Goal: Task Accomplishment & Management: Complete application form

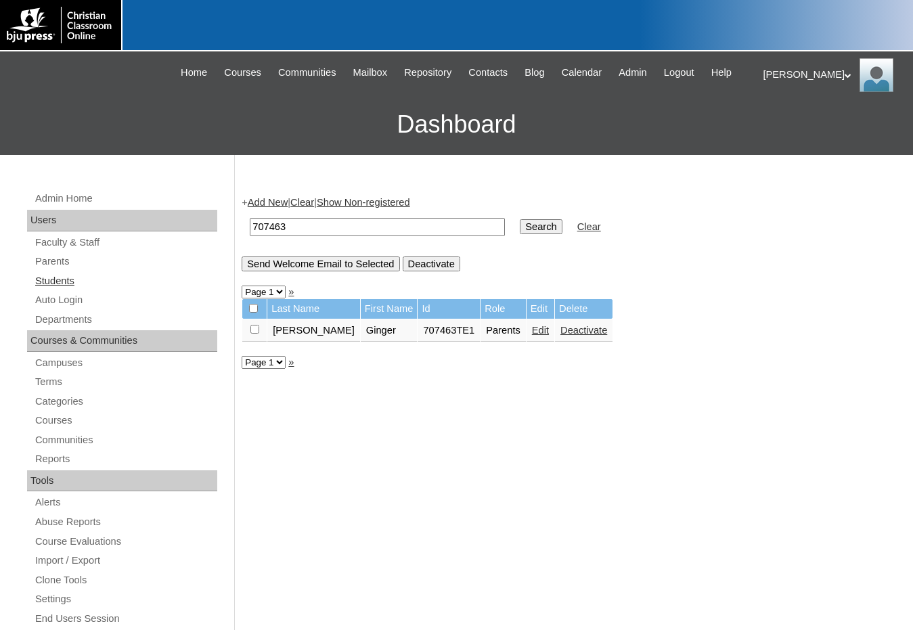
click at [81, 281] on link "Students" at bounding box center [125, 281] width 183 height 17
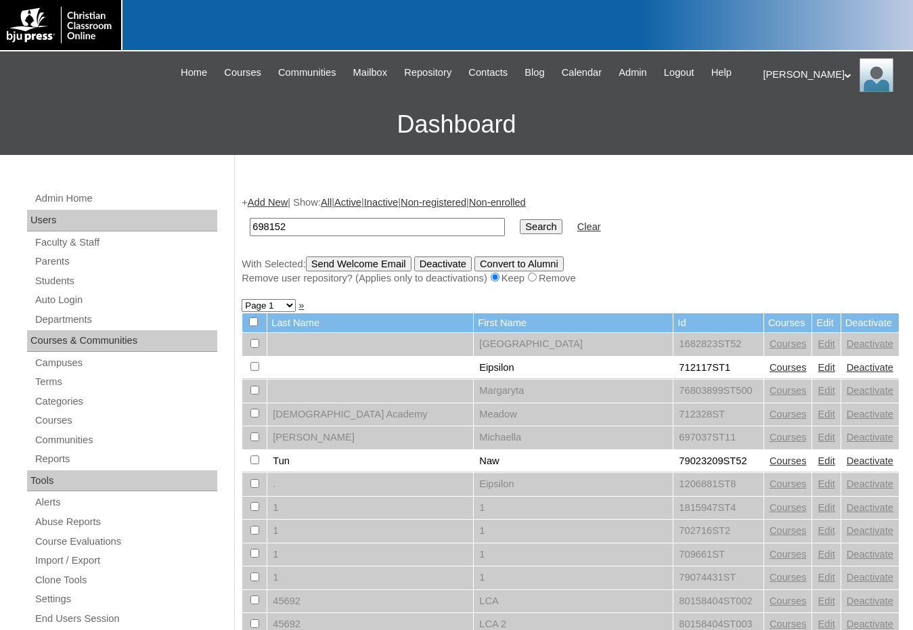
type input "698152"
click at [520, 219] on input "Search" at bounding box center [541, 226] width 42 height 15
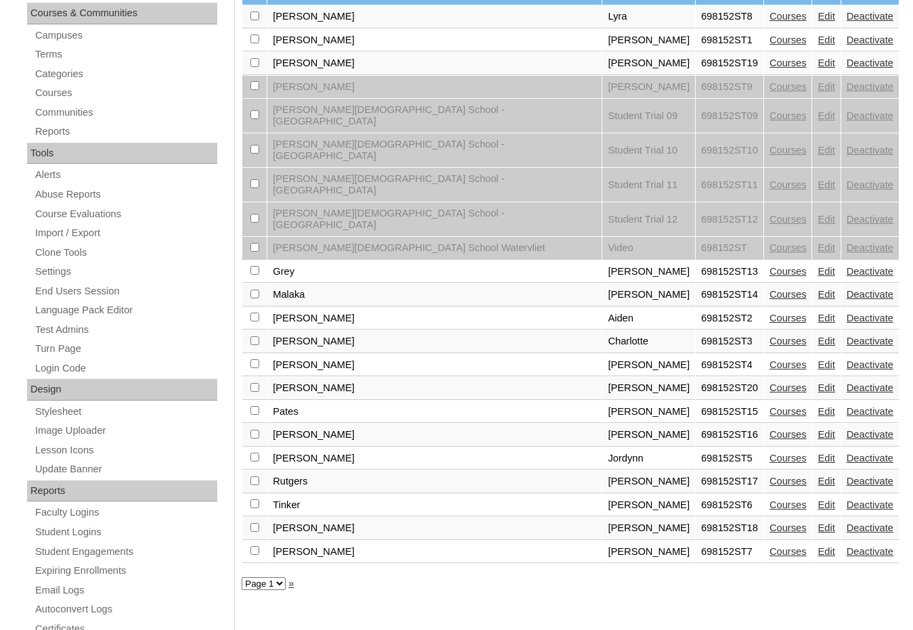
scroll to position [339, 0]
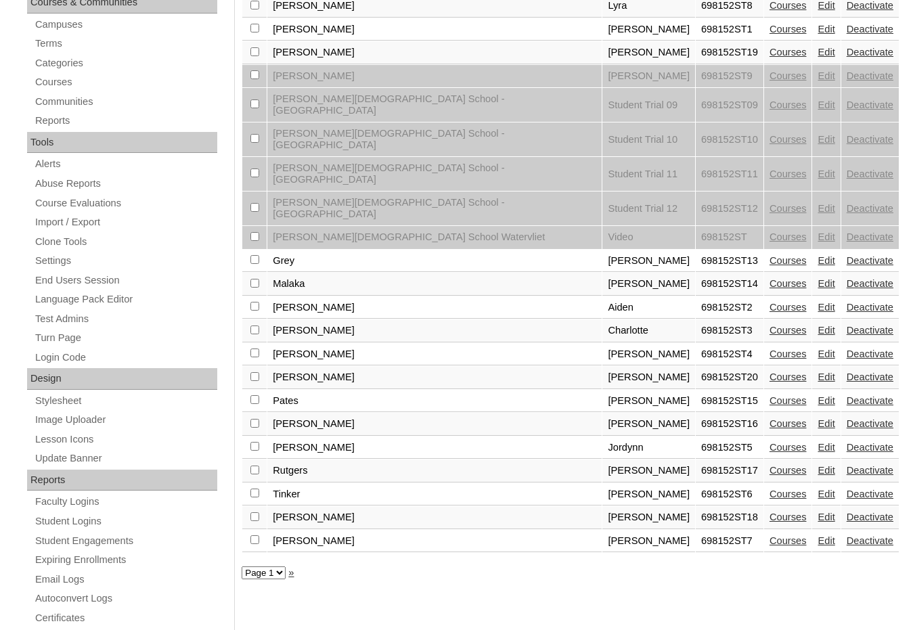
click at [770, 372] on link "Courses" at bounding box center [788, 377] width 37 height 11
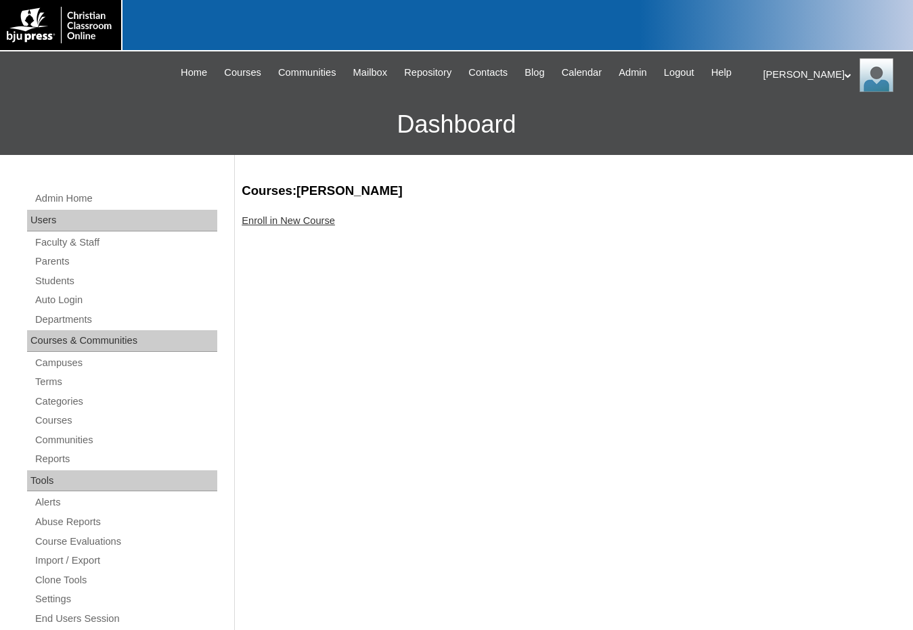
click at [311, 221] on link "Enroll in New Course" at bounding box center [288, 220] width 93 height 11
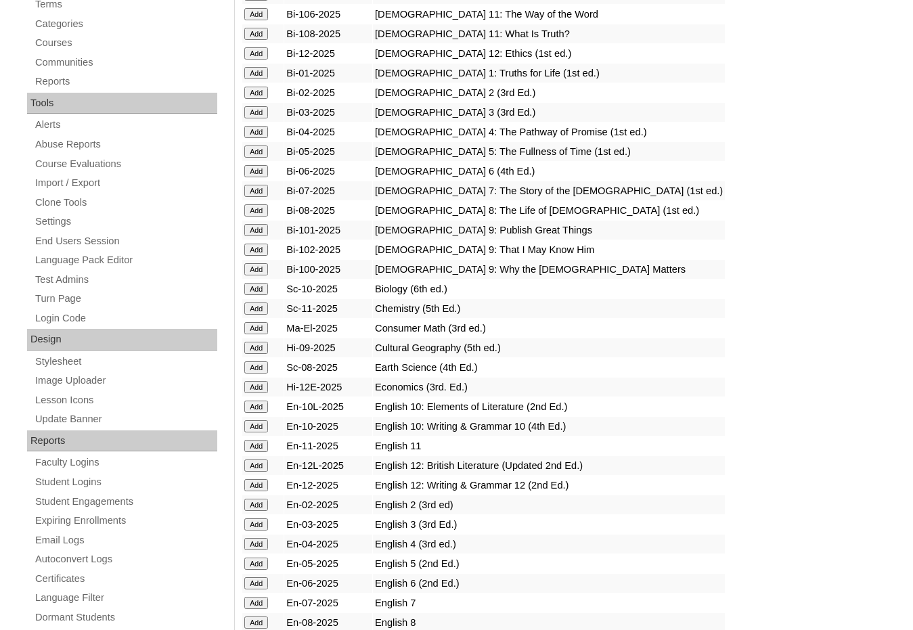
scroll to position [406, 0]
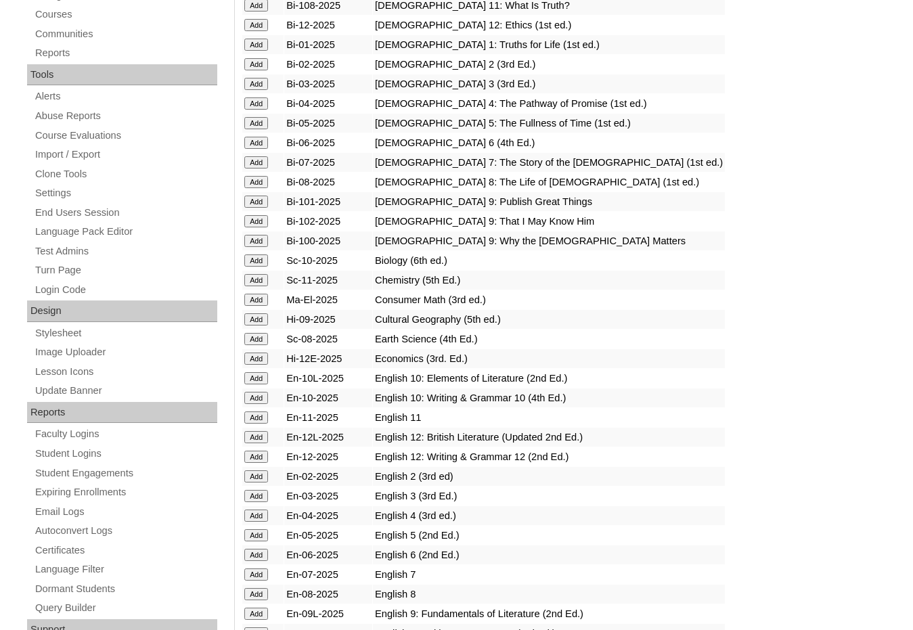
click at [258, 593] on input "Add" at bounding box center [256, 594] width 24 height 12
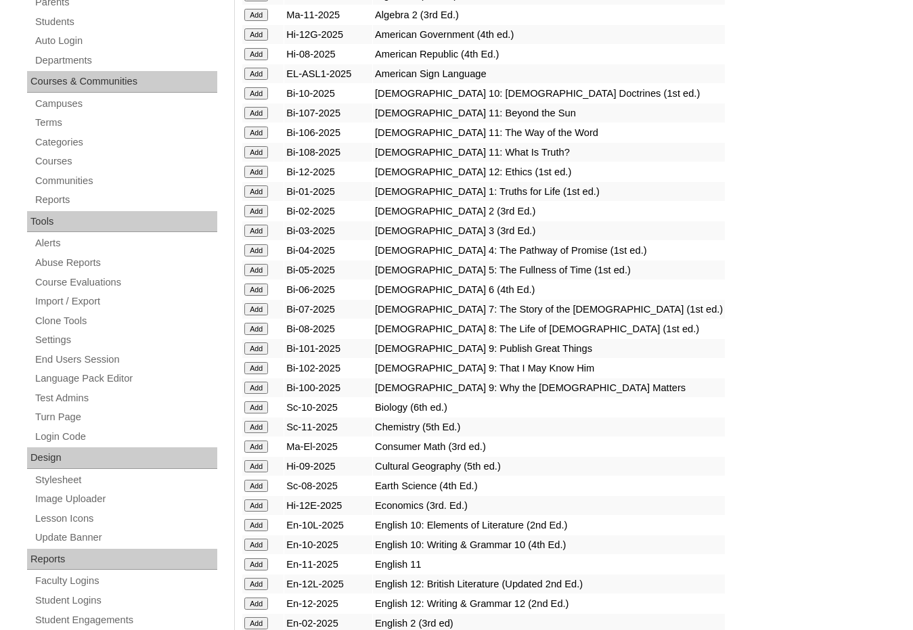
scroll to position [271, 0]
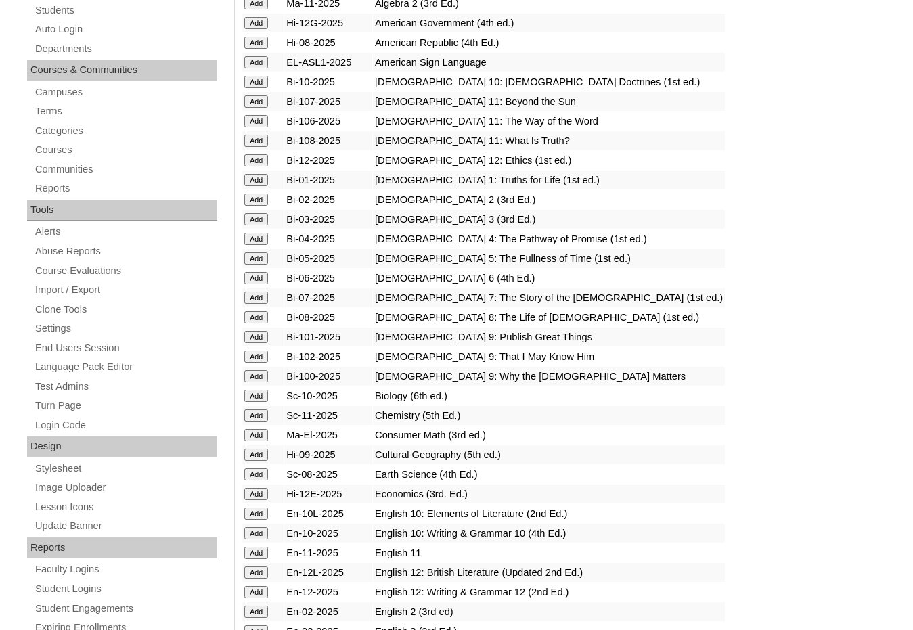
click at [257, 476] on input "Add" at bounding box center [256, 474] width 24 height 12
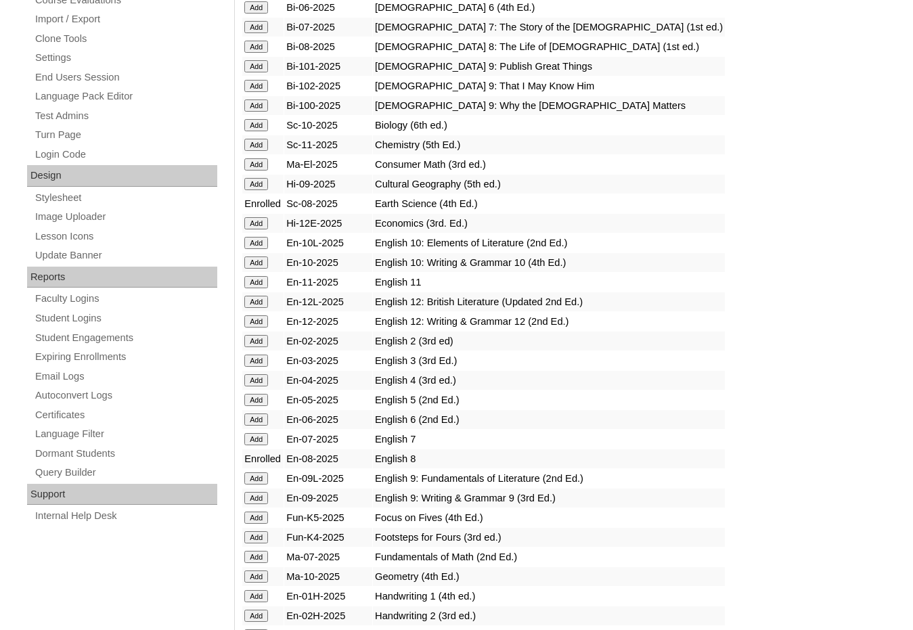
scroll to position [68, 0]
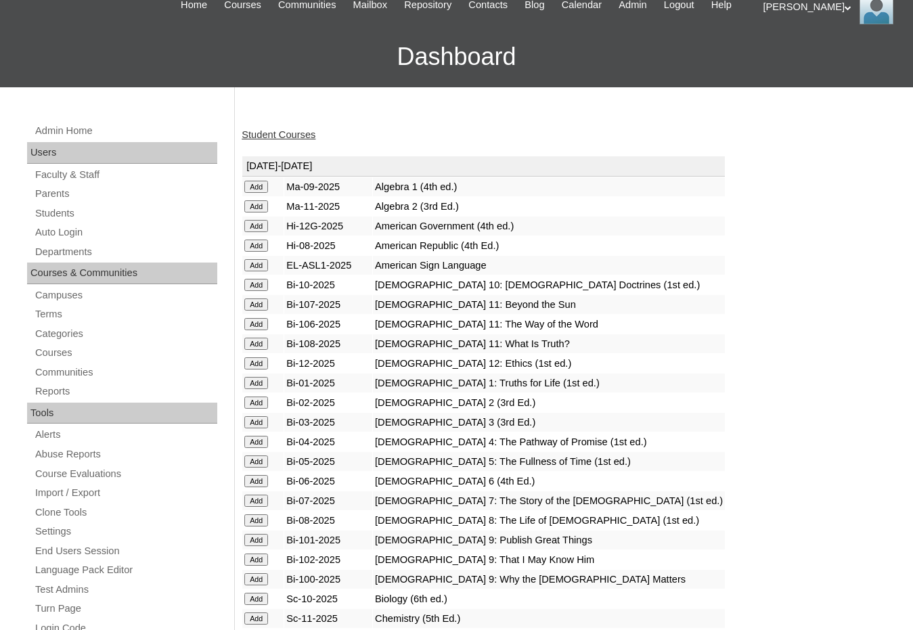
click at [261, 243] on input "Add" at bounding box center [256, 246] width 24 height 12
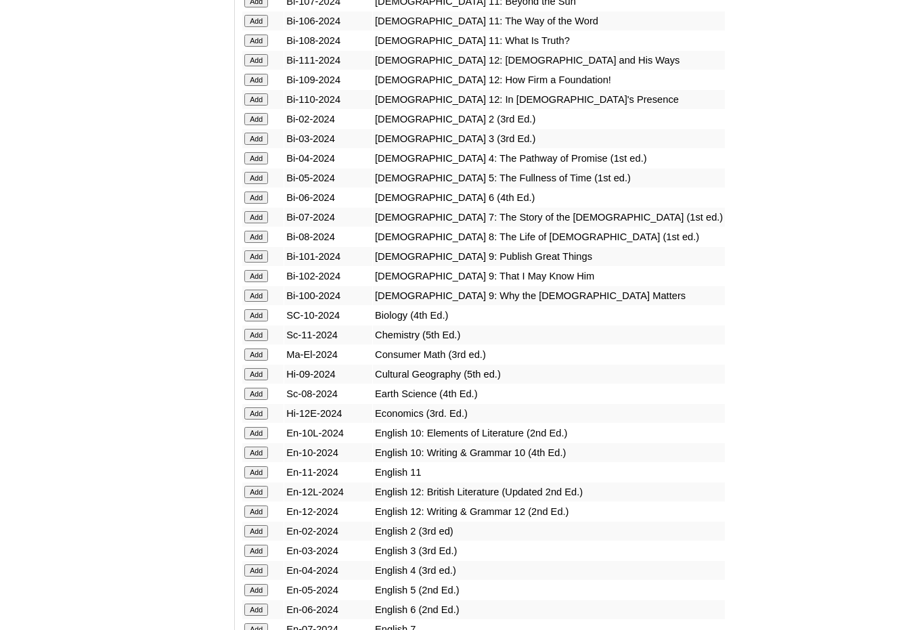
scroll to position [2437, 0]
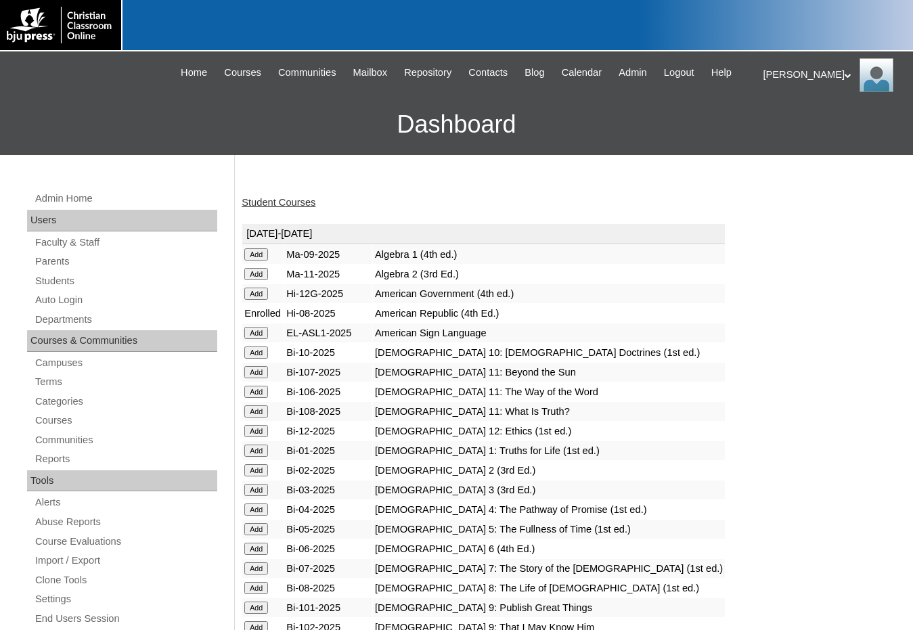
click at [61, 263] on link "Parents" at bounding box center [125, 261] width 183 height 17
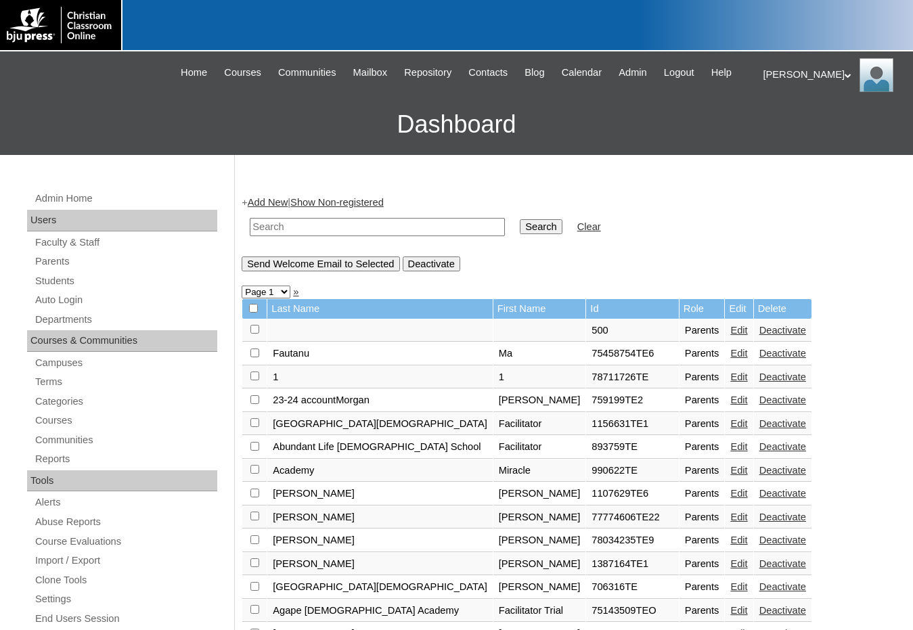
click at [399, 227] on input "text" at bounding box center [377, 227] width 255 height 18
paste input "775091"
type input "775091"
click at [520, 219] on input "Search" at bounding box center [541, 226] width 42 height 15
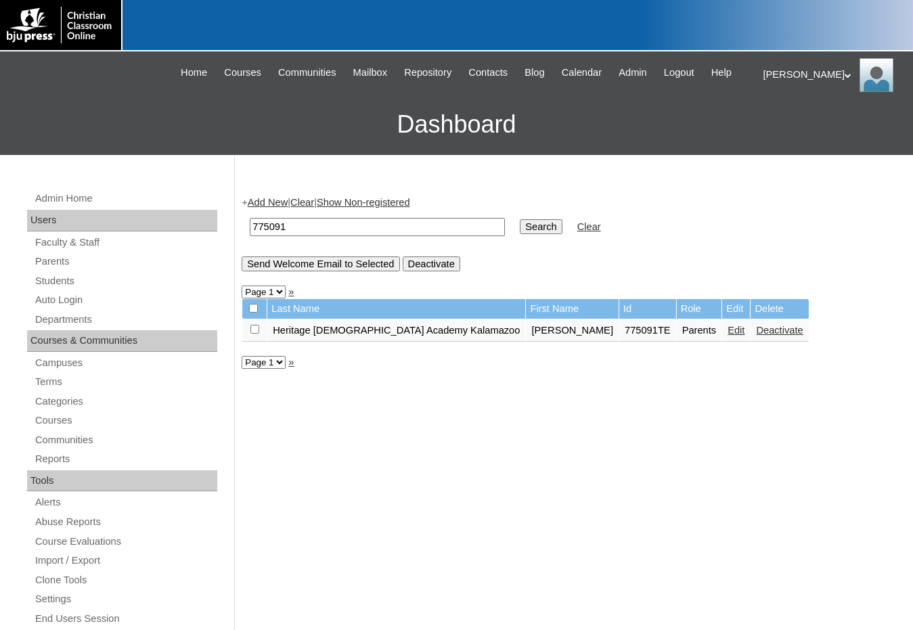
click at [737, 420] on div "+ Add New | Clear | Show Non-registered 775091 Search Clear Send Welcome Email …" at bounding box center [567, 635] width 665 height 907
click at [81, 280] on link "Students" at bounding box center [125, 281] width 183 height 17
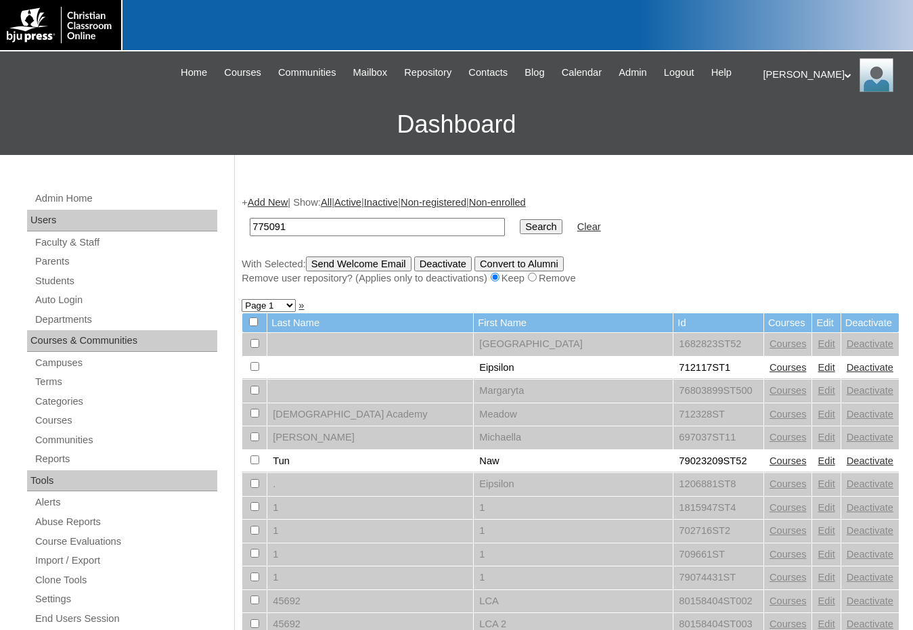
type input "775091"
click at [520, 219] on input "Search" at bounding box center [541, 226] width 42 height 15
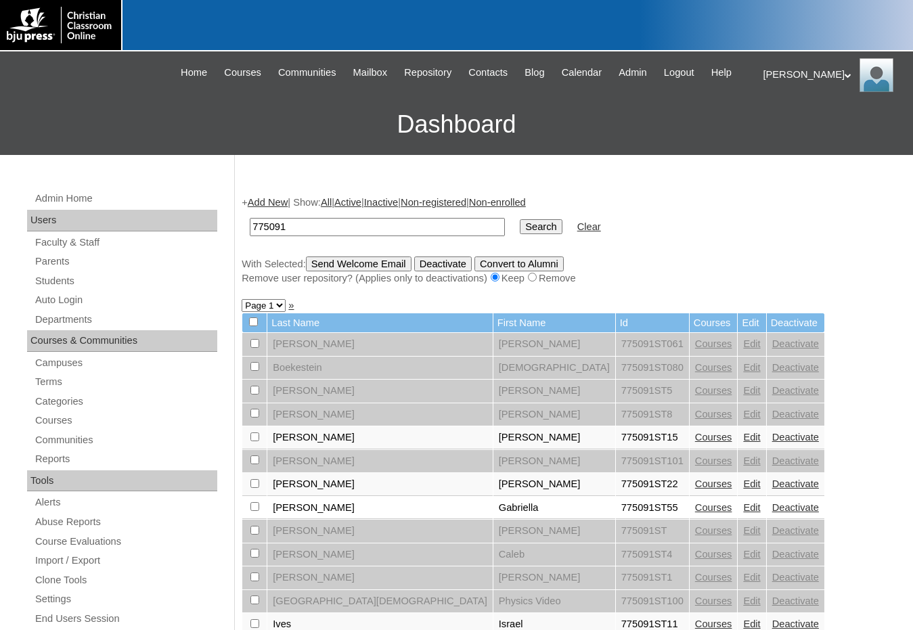
scroll to position [406, 0]
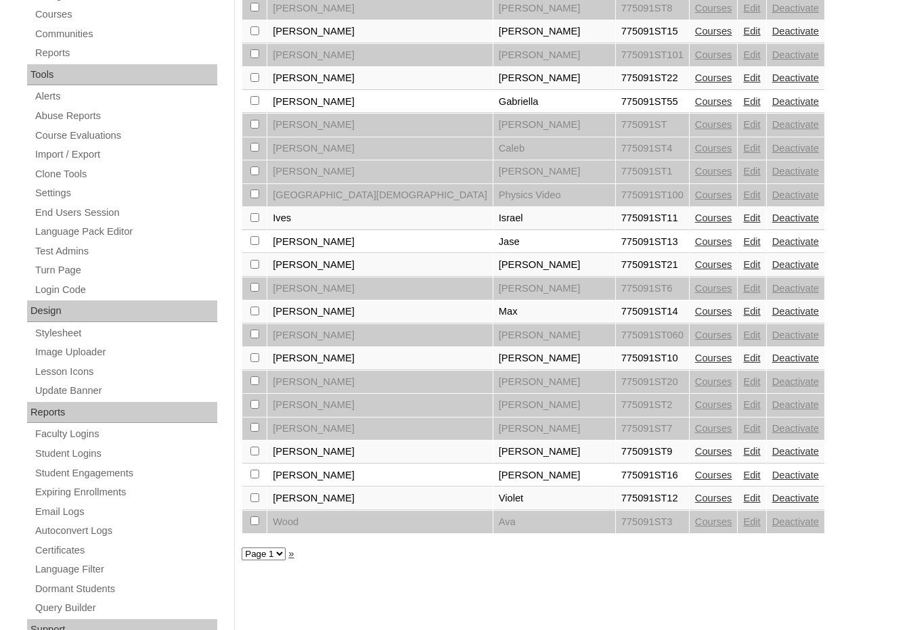
click at [695, 473] on link "Courses" at bounding box center [713, 475] width 37 height 11
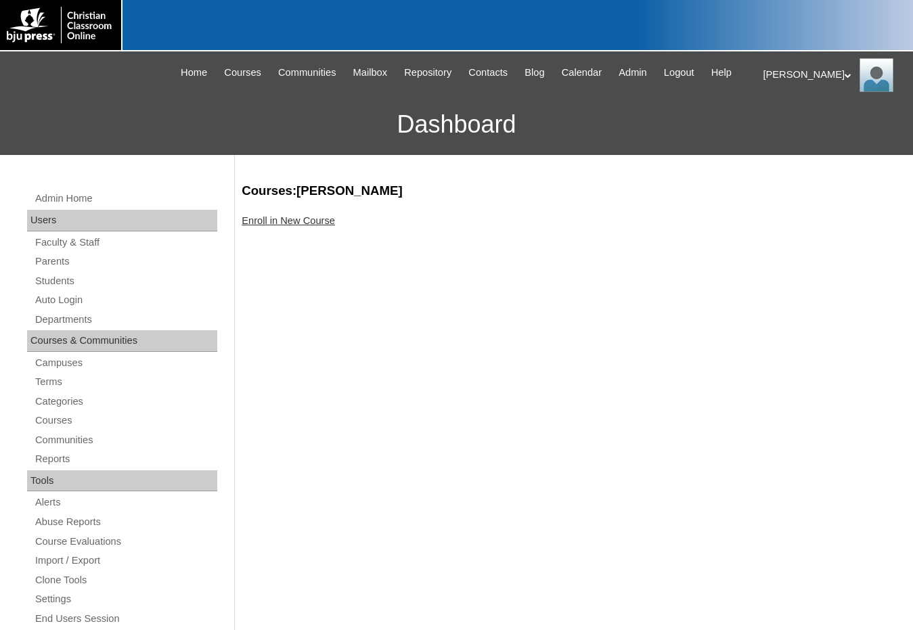
click at [307, 222] on link "Enroll in New Course" at bounding box center [288, 220] width 93 height 11
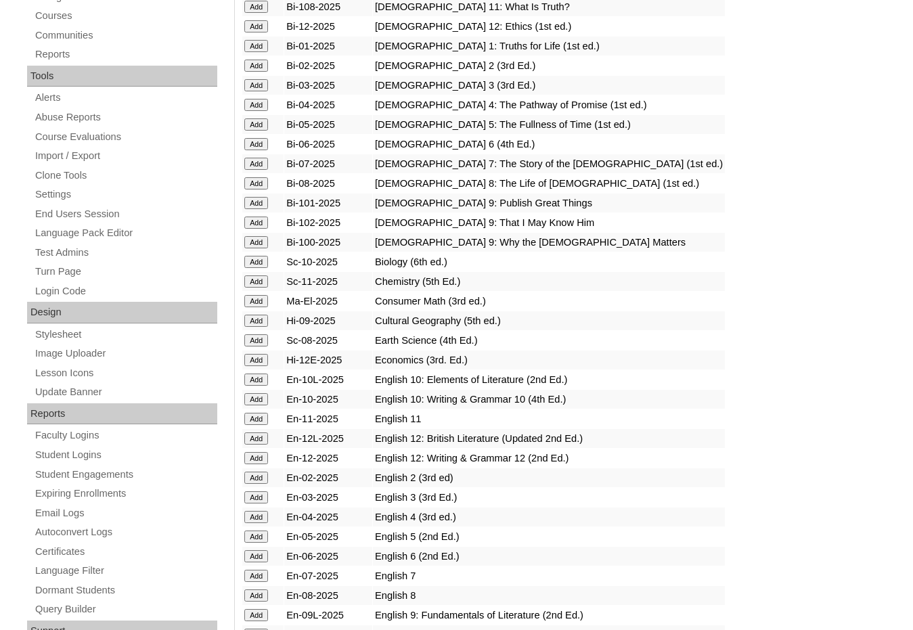
scroll to position [406, 0]
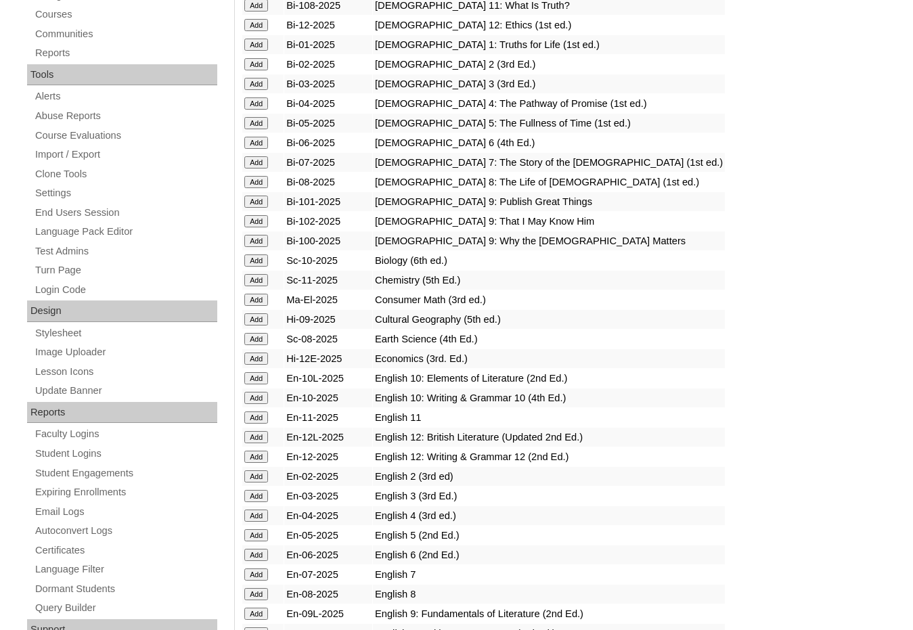
click at [261, 376] on input "Add" at bounding box center [256, 378] width 24 height 12
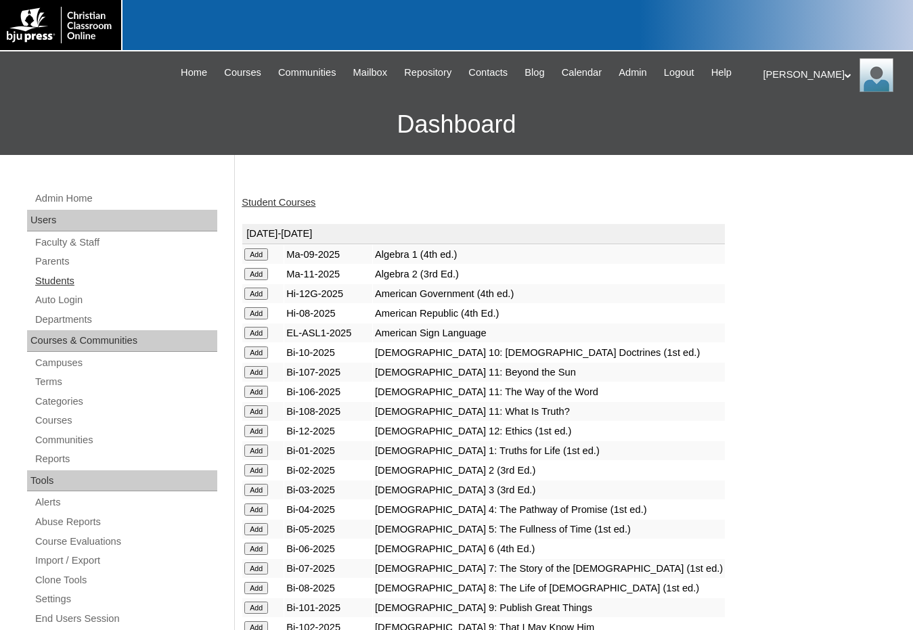
click at [71, 274] on link "Students" at bounding box center [125, 281] width 183 height 17
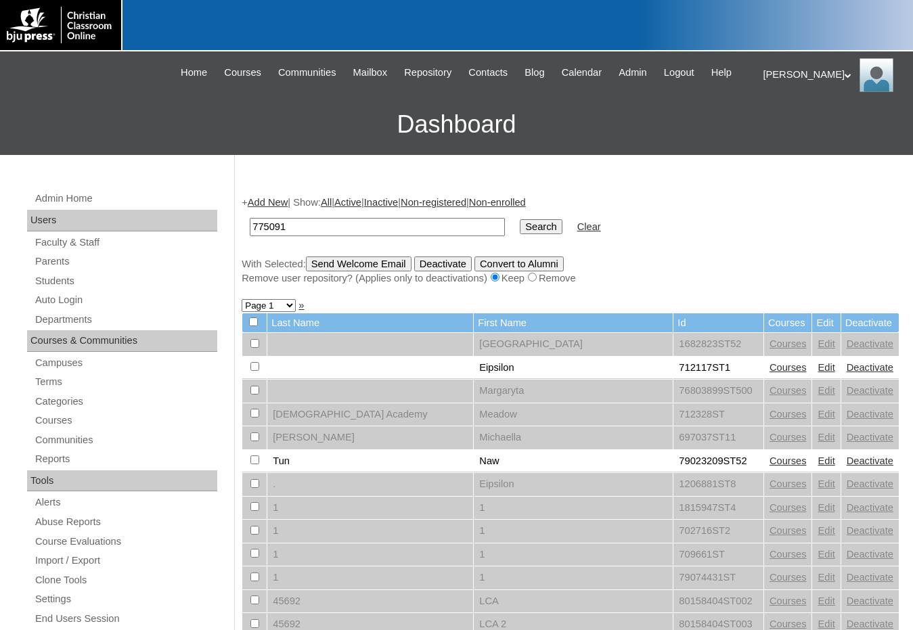
type input "775091"
click at [520, 219] on input "Search" at bounding box center [541, 226] width 42 height 15
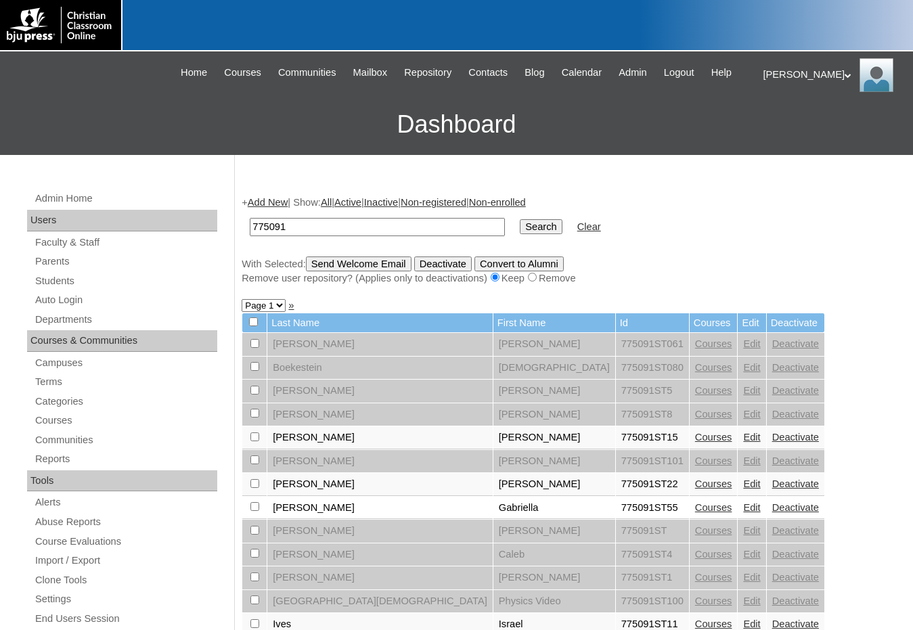
click at [280, 202] on link "Add New" at bounding box center [268, 202] width 40 height 11
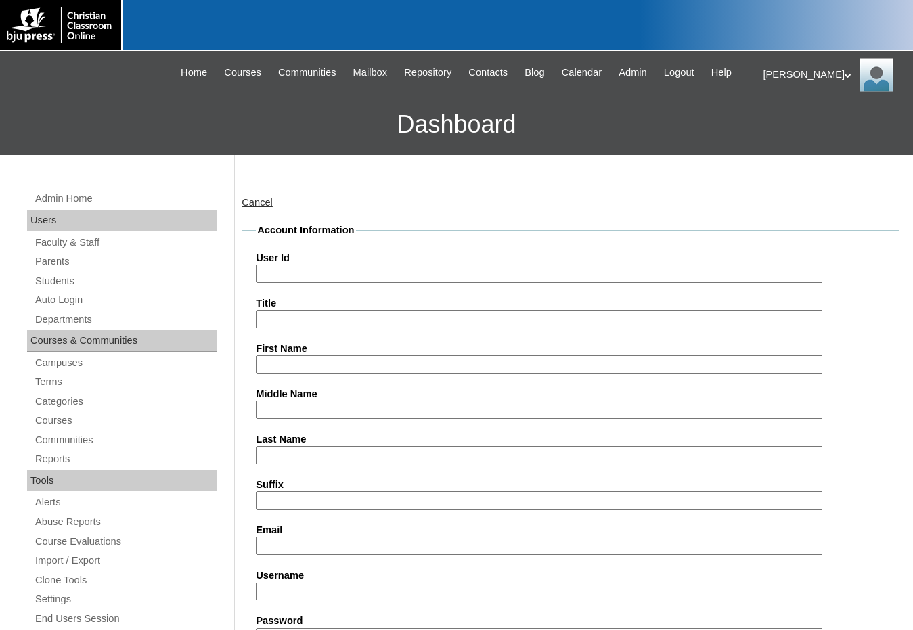
click at [292, 268] on input "User Id" at bounding box center [539, 274] width 567 height 18
paste input "775091"
type input "775091ST17"
type input "[PERSON_NAME]"
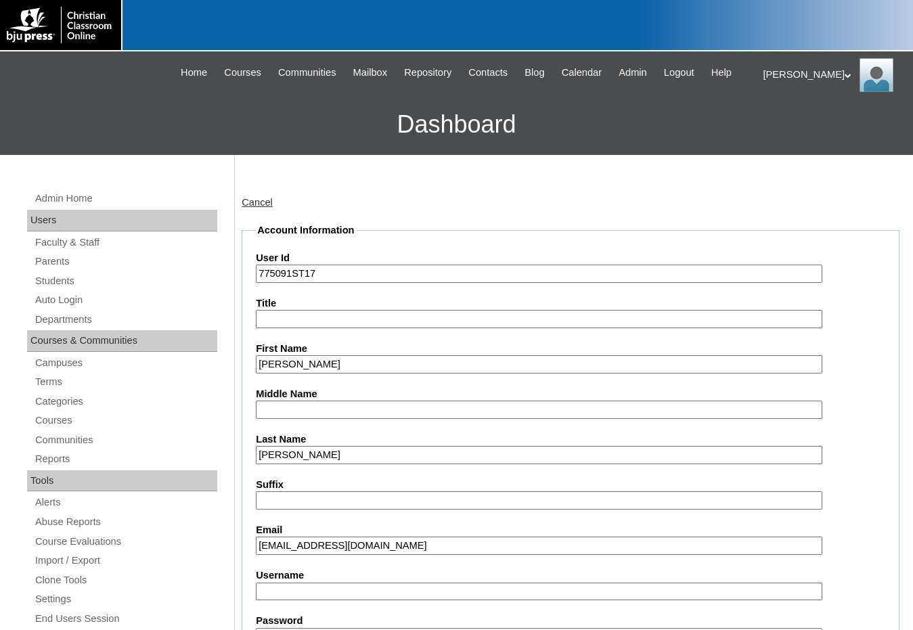
type input "eorley@hcaeagles.org"
click at [865, 529] on label "Email" at bounding box center [571, 530] width 630 height 14
click at [823, 537] on input "eorley@hcaeagles.org" at bounding box center [539, 546] width 567 height 18
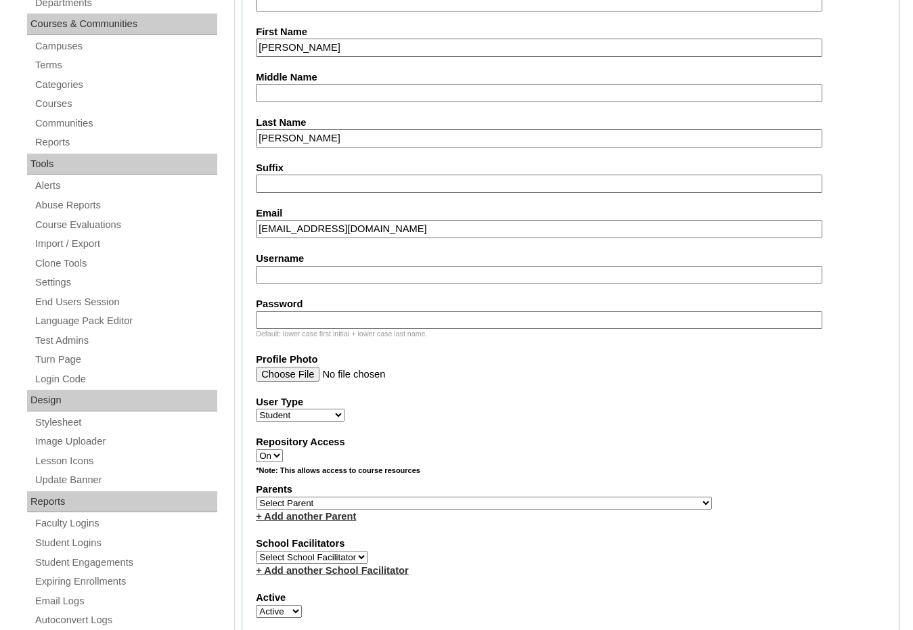
scroll to position [339, 0]
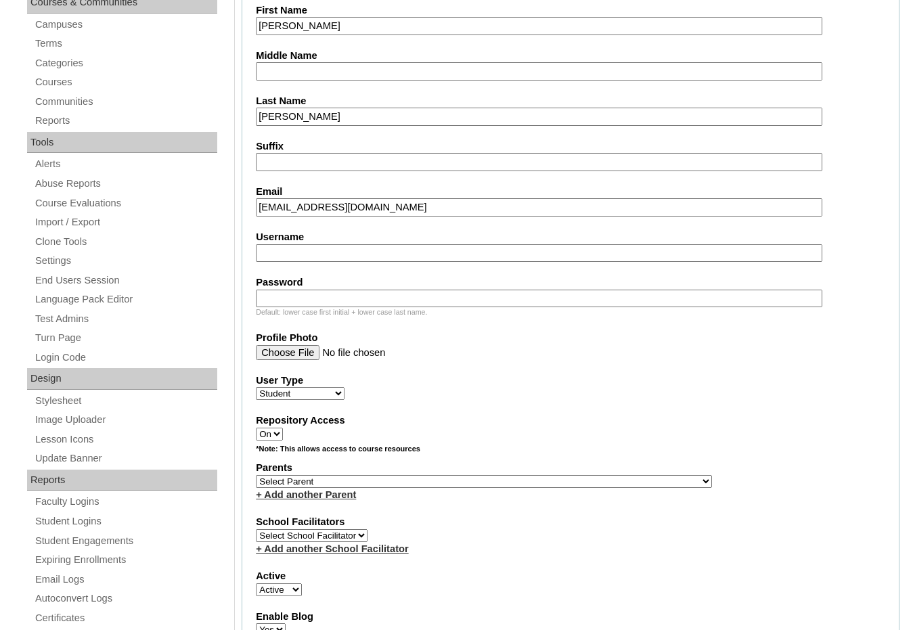
click at [548, 483] on select "Select Parent , Fautanu, Ma 1, 1 23-24 accountMorgan, Jason 6th Street Mennonit…" at bounding box center [484, 481] width 456 height 13
select select "27259"
click at [582, 483] on div "Parents Select Parent , Fautanu, Ma 1, 1 23-24 accountMorgan, Jason 6th Street …" at bounding box center [571, 481] width 630 height 41
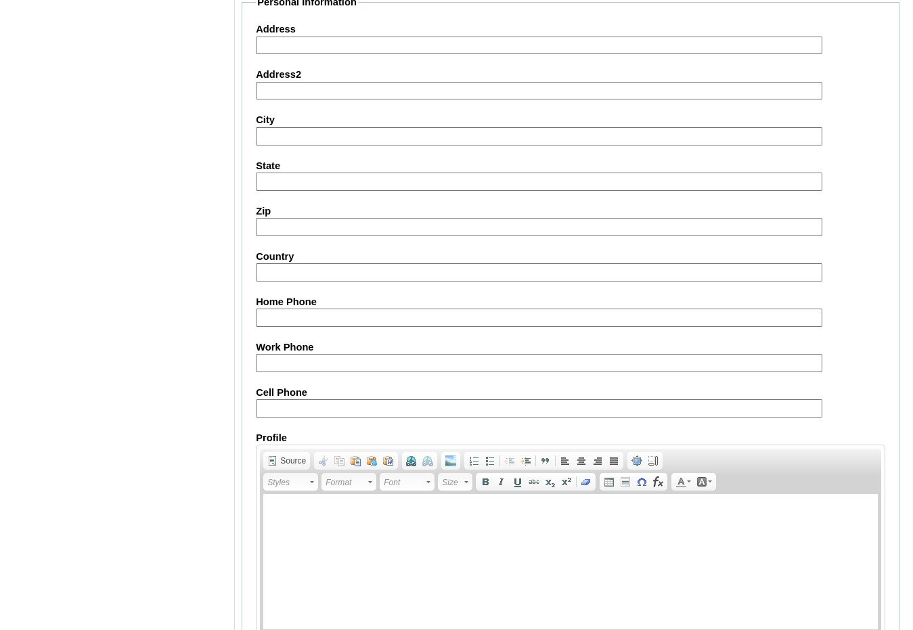
scroll to position [1430, 0]
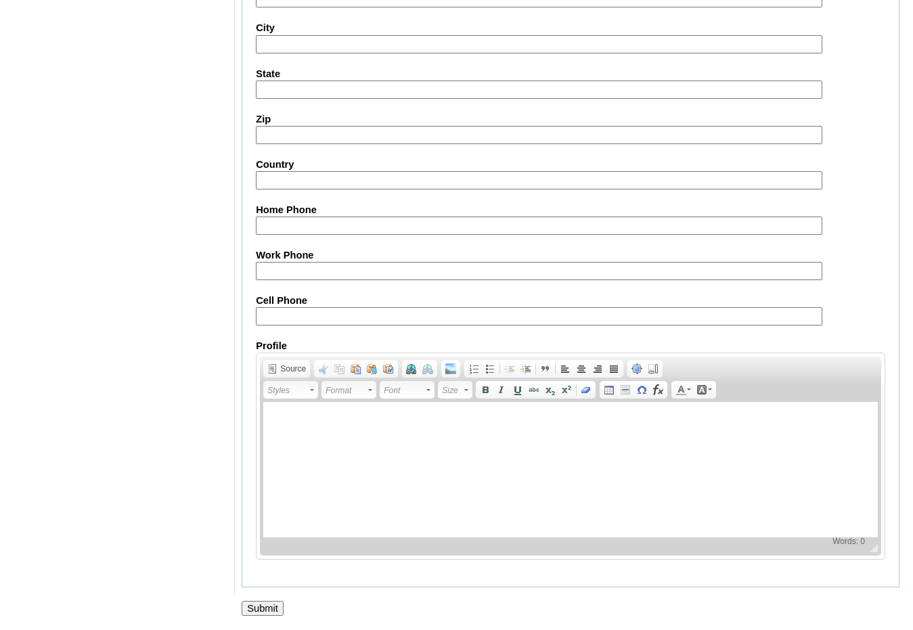
click at [258, 607] on input "Submit" at bounding box center [263, 608] width 42 height 15
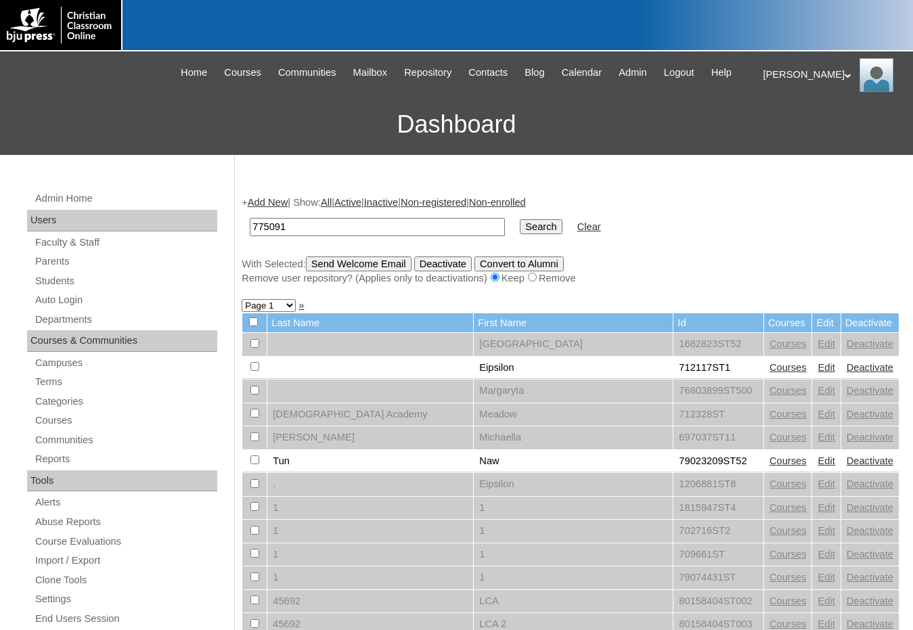
type input "775091"
click at [520, 219] on input "Search" at bounding box center [541, 226] width 42 height 15
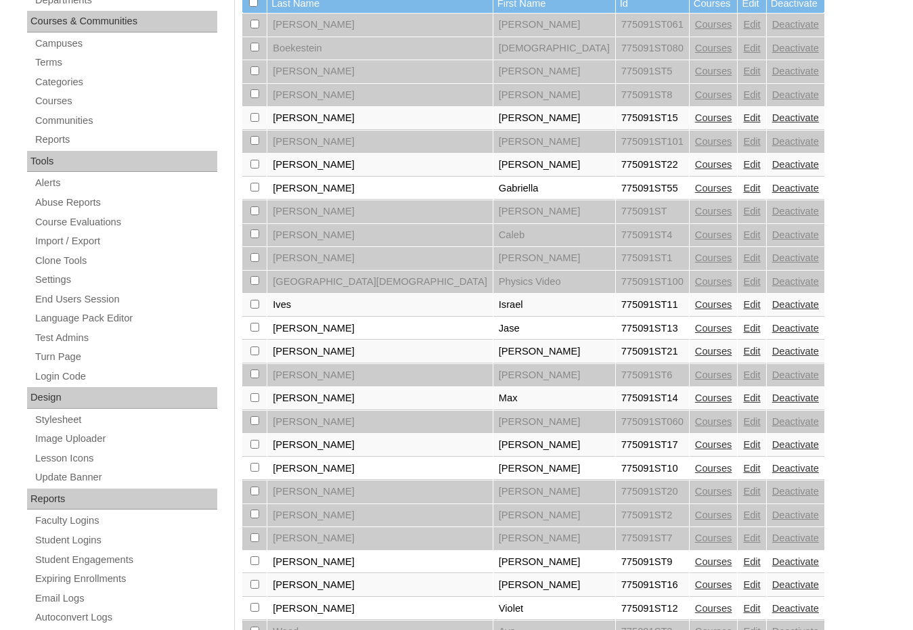
scroll to position [406, 0]
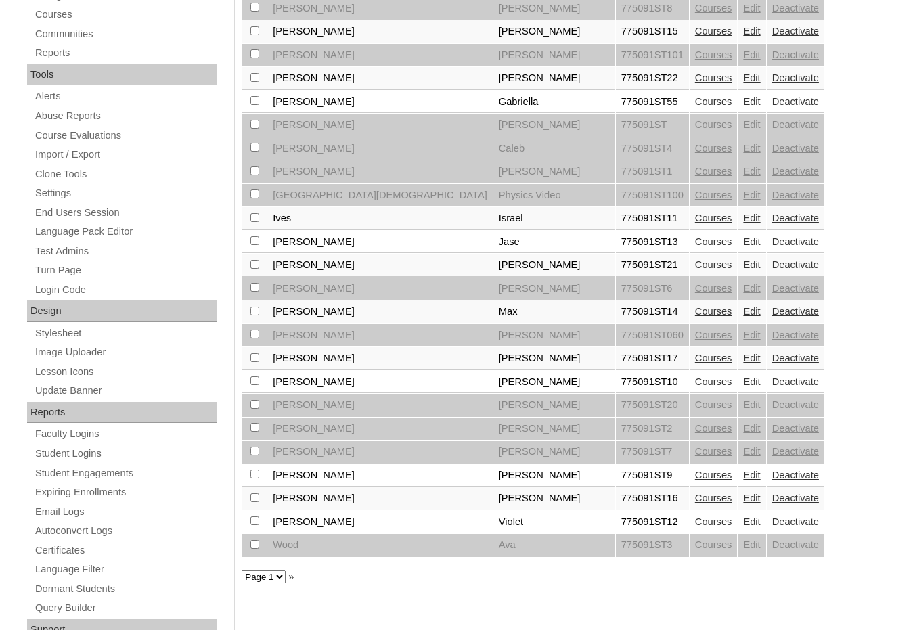
click at [255, 362] on input "checkbox" at bounding box center [254, 357] width 9 height 9
checkbox input "true"
click at [255, 497] on input "checkbox" at bounding box center [254, 498] width 9 height 9
checkbox input "true"
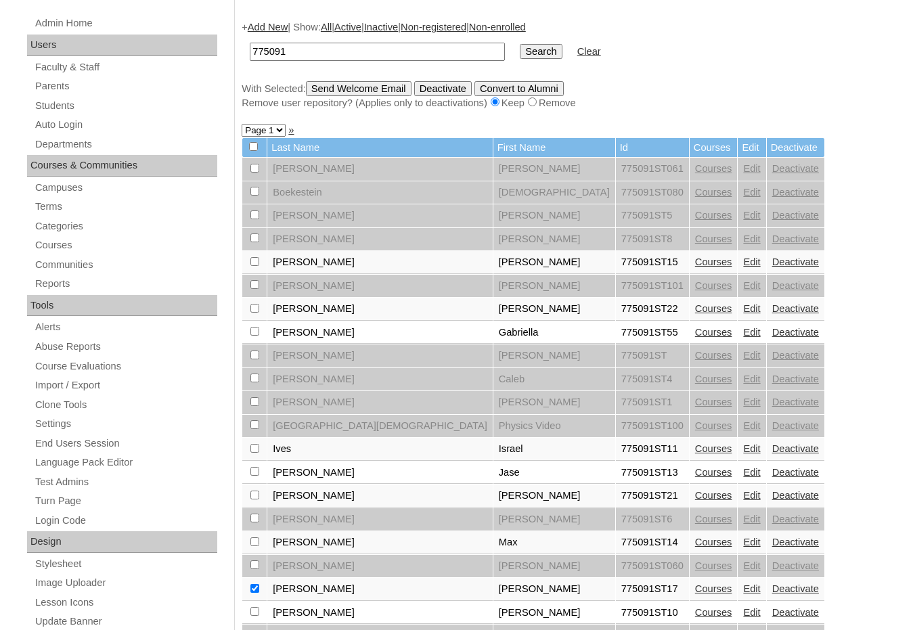
scroll to position [0, 0]
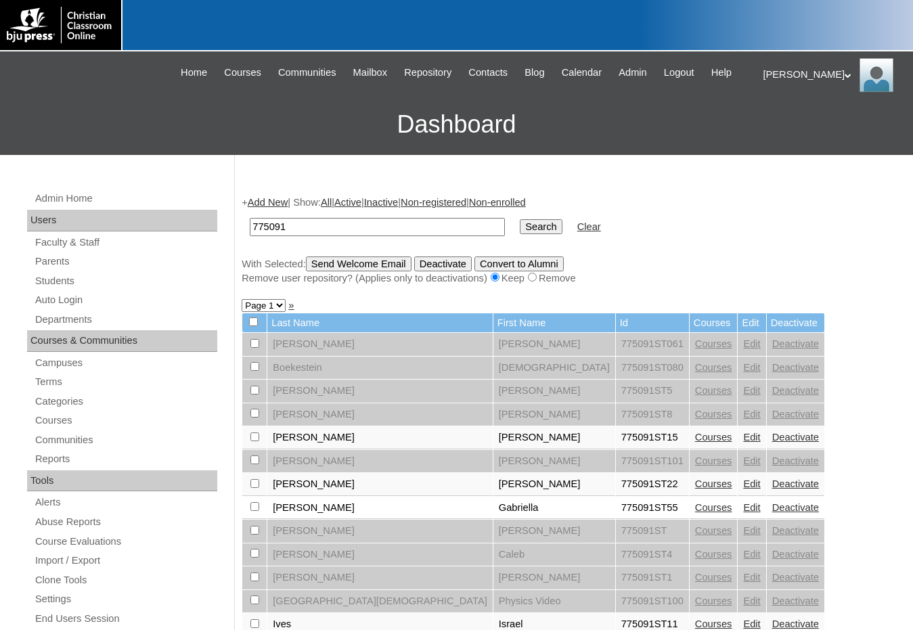
click at [395, 263] on input "Send Welcome Email" at bounding box center [359, 264] width 106 height 15
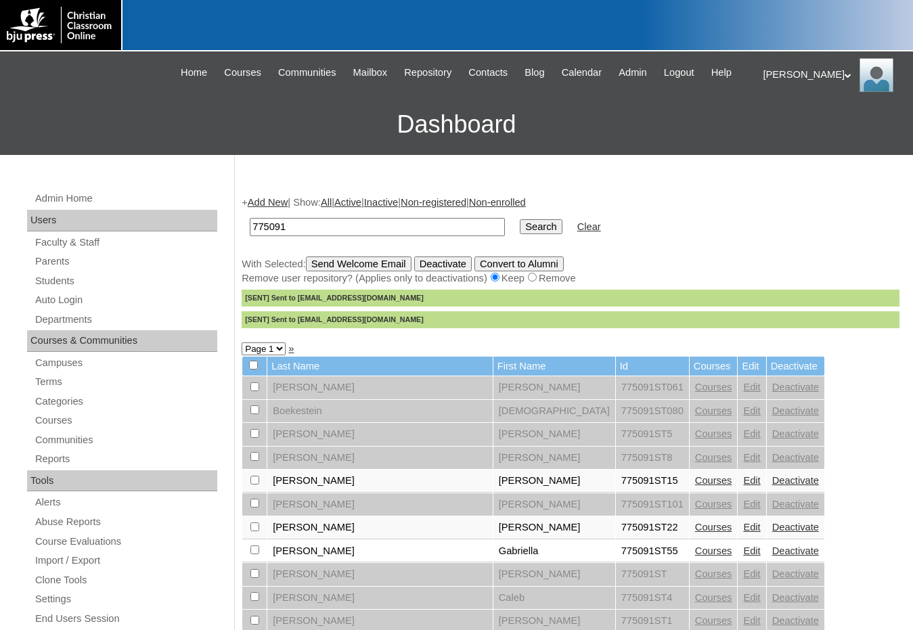
drag, startPoint x: 557, startPoint y: 334, endPoint x: 521, endPoint y: 349, distance: 38.9
click at [557, 334] on div "+ Add New | Show: All | Active | Inactive | Non-registered | Non-enrolled 77509…" at bounding box center [567, 635] width 665 height 907
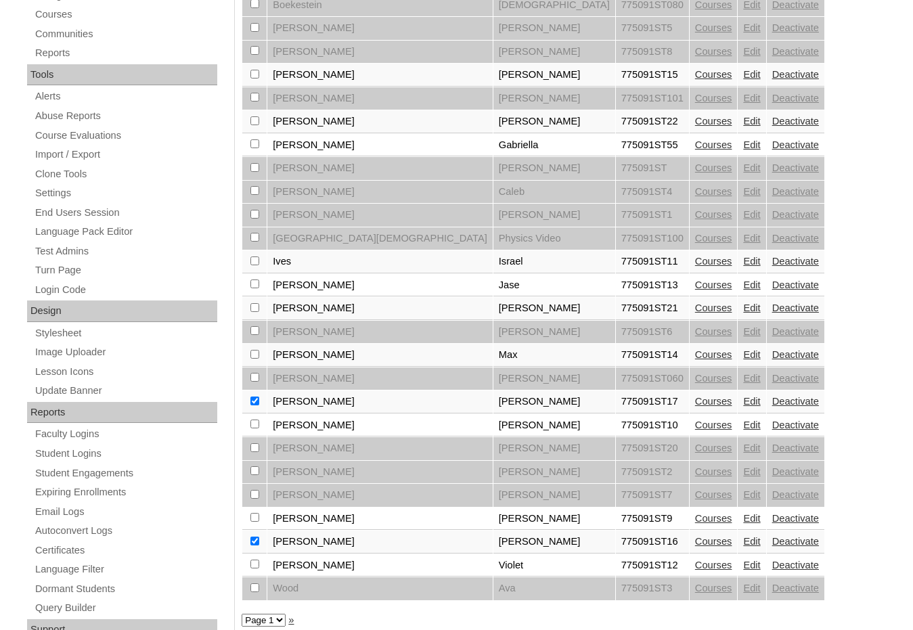
scroll to position [473, 0]
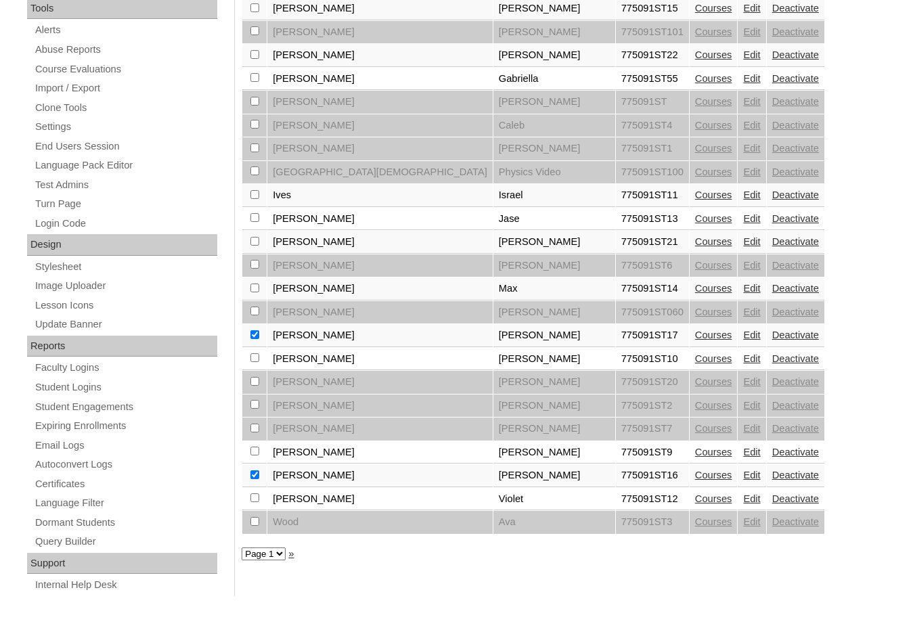
click at [695, 335] on link "Courses" at bounding box center [713, 335] width 37 height 11
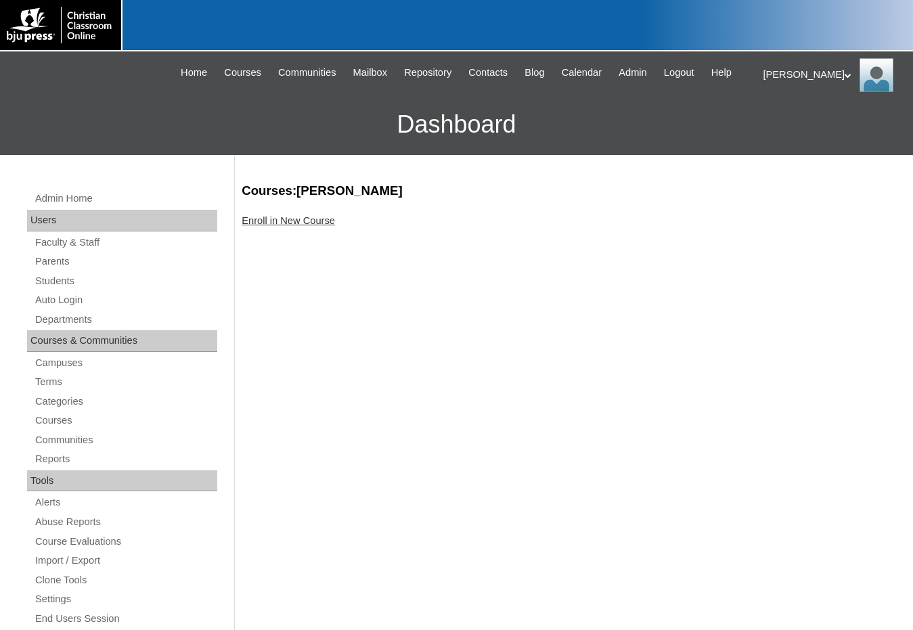
click at [309, 225] on link "Enroll in New Course" at bounding box center [288, 220] width 93 height 11
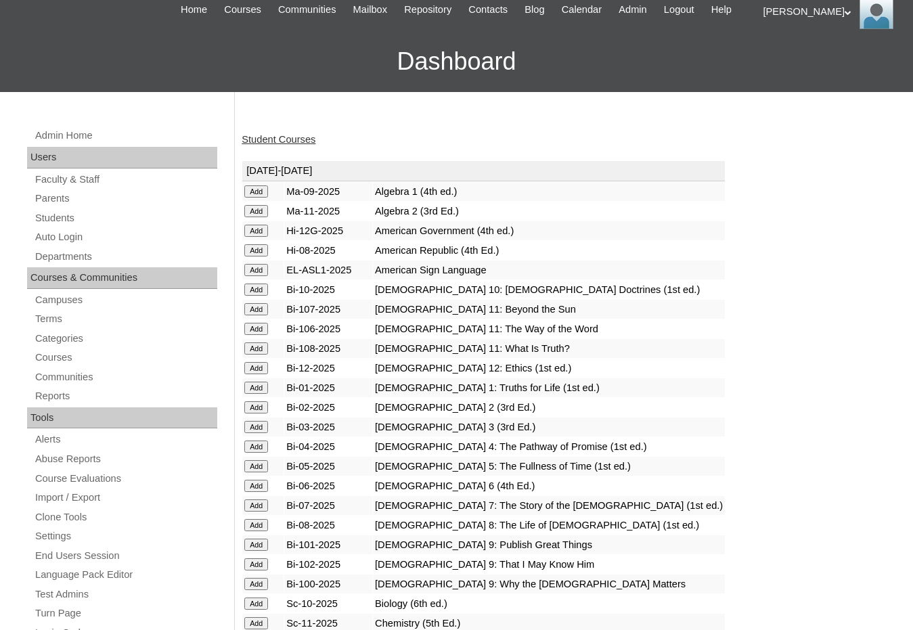
scroll to position [406, 0]
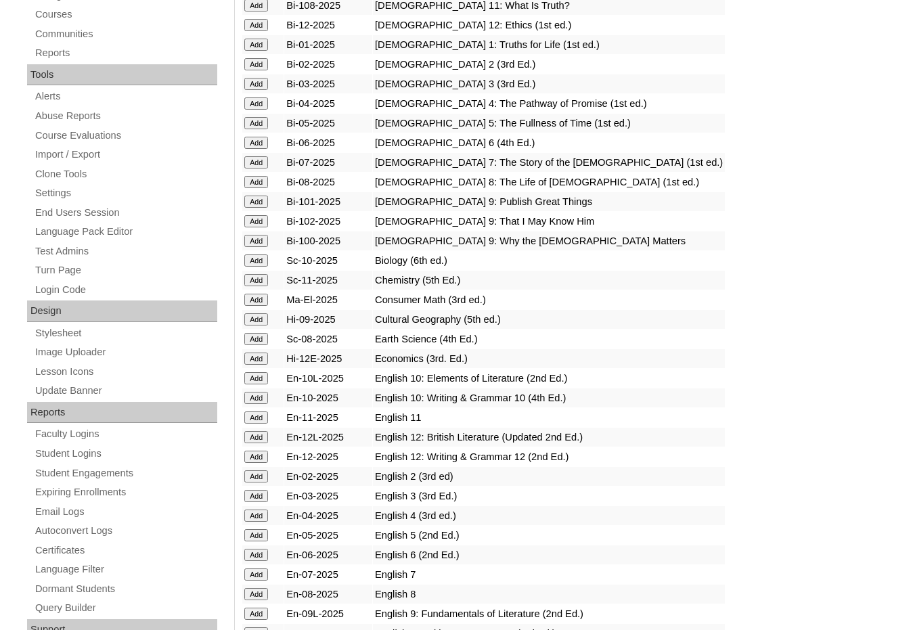
click at [261, 378] on input "Add" at bounding box center [256, 378] width 24 height 12
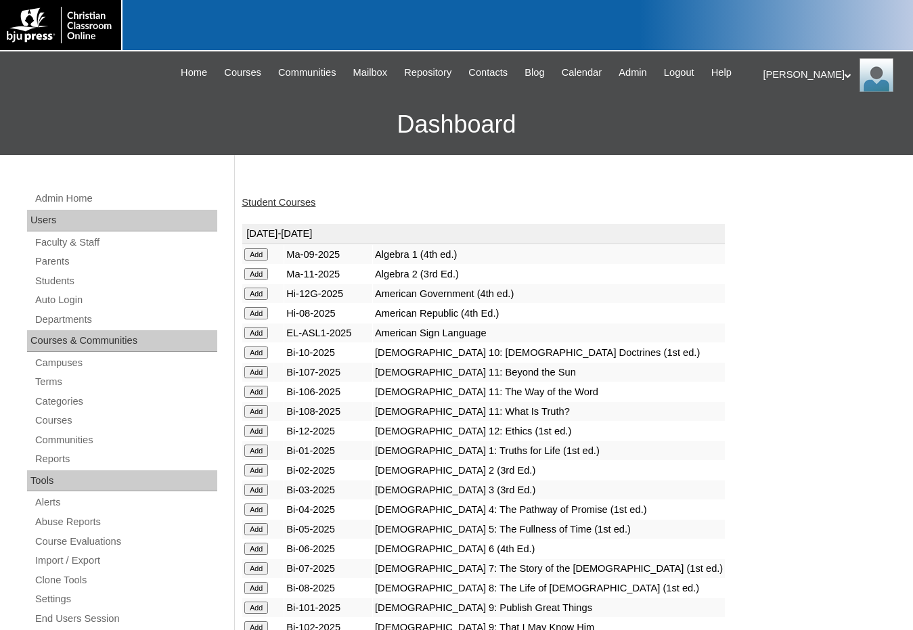
click at [44, 265] on link "Parents" at bounding box center [125, 261] width 183 height 17
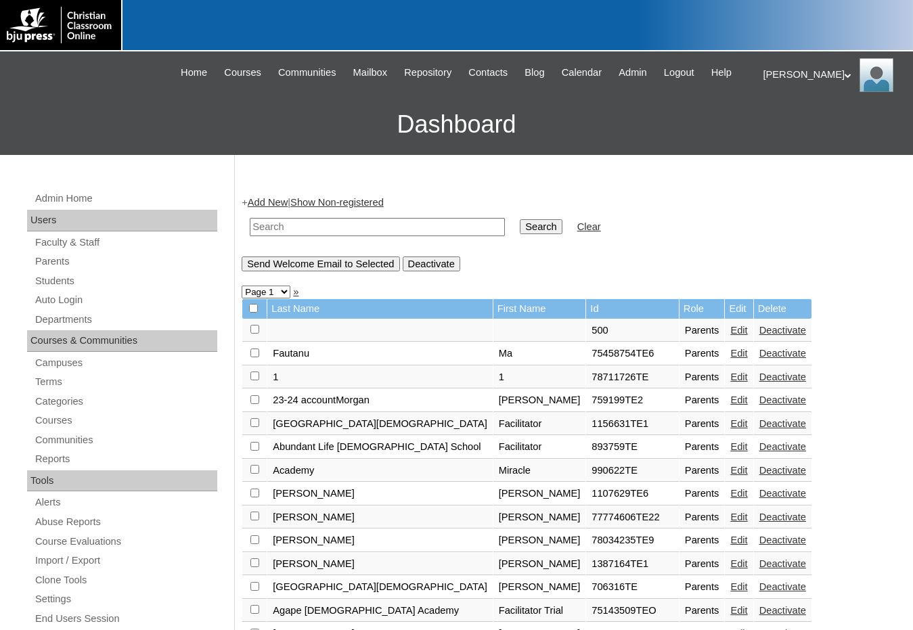
click at [333, 233] on input "text" at bounding box center [377, 227] width 255 height 18
drag, startPoint x: 333, startPoint y: 233, endPoint x: 227, endPoint y: 220, distance: 107.1
type input "707463"
click at [520, 234] on input "Search" at bounding box center [541, 226] width 42 height 15
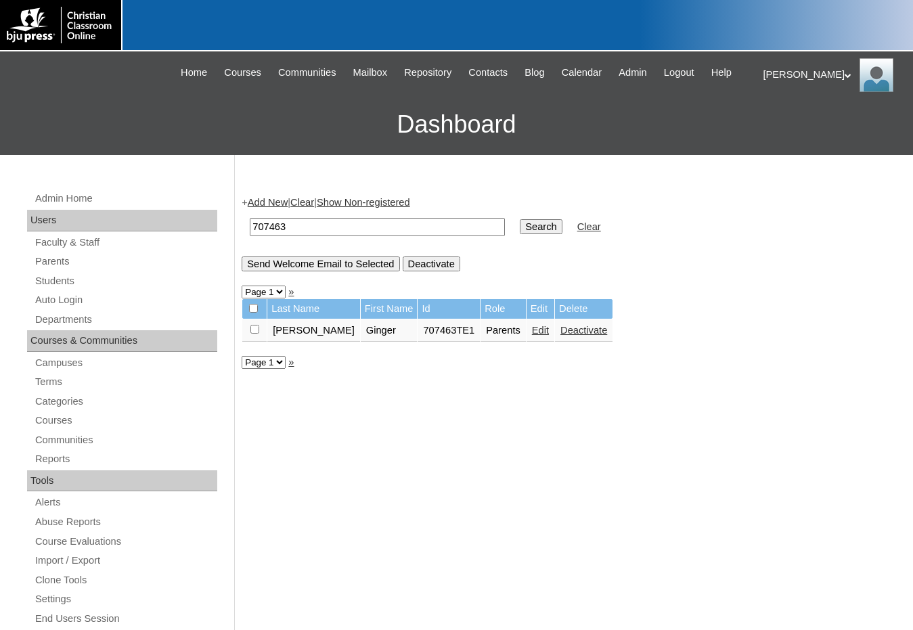
click at [532, 332] on link "Edit" at bounding box center [540, 330] width 17 height 11
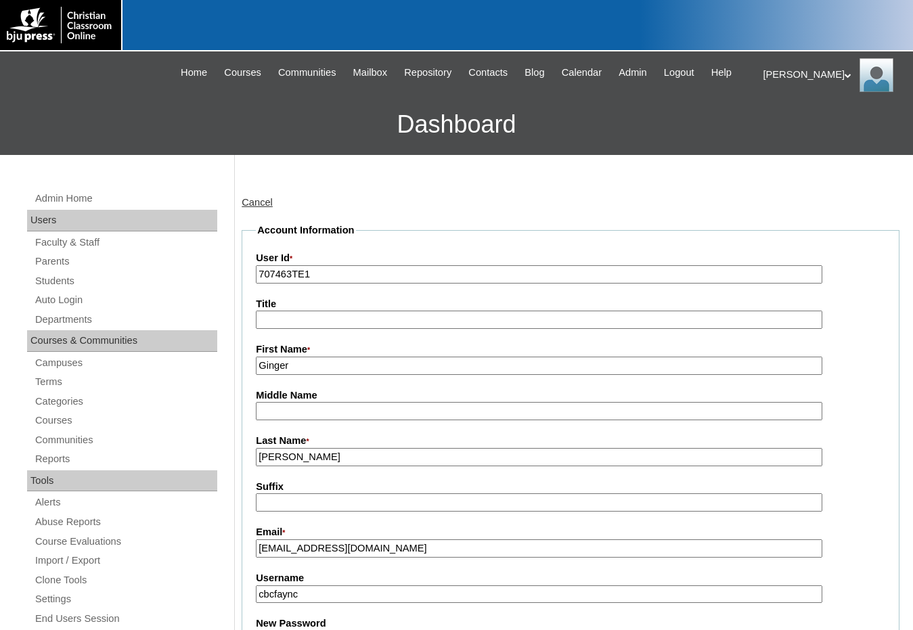
scroll to position [271, 0]
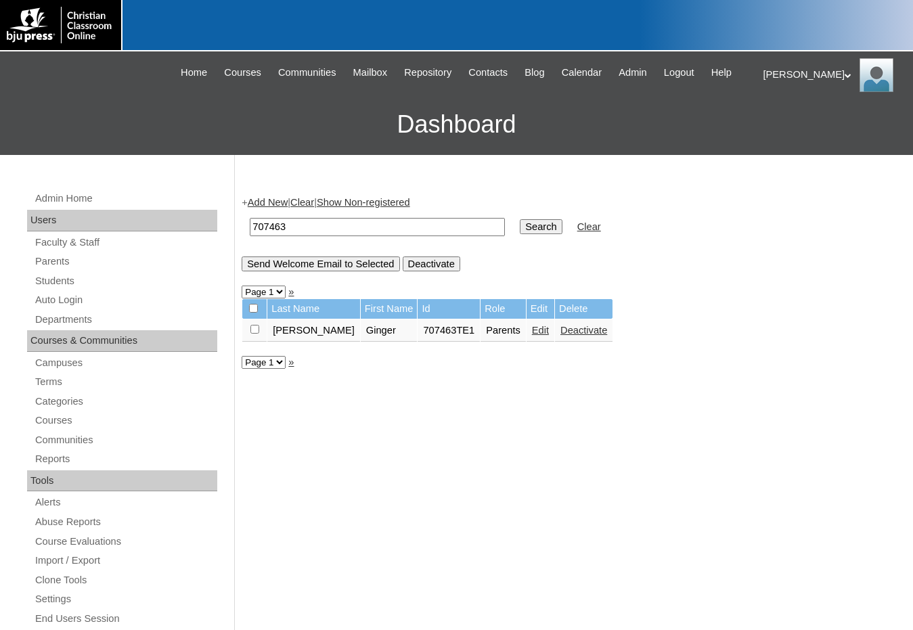
click at [274, 202] on link "Add New" at bounding box center [268, 202] width 40 height 11
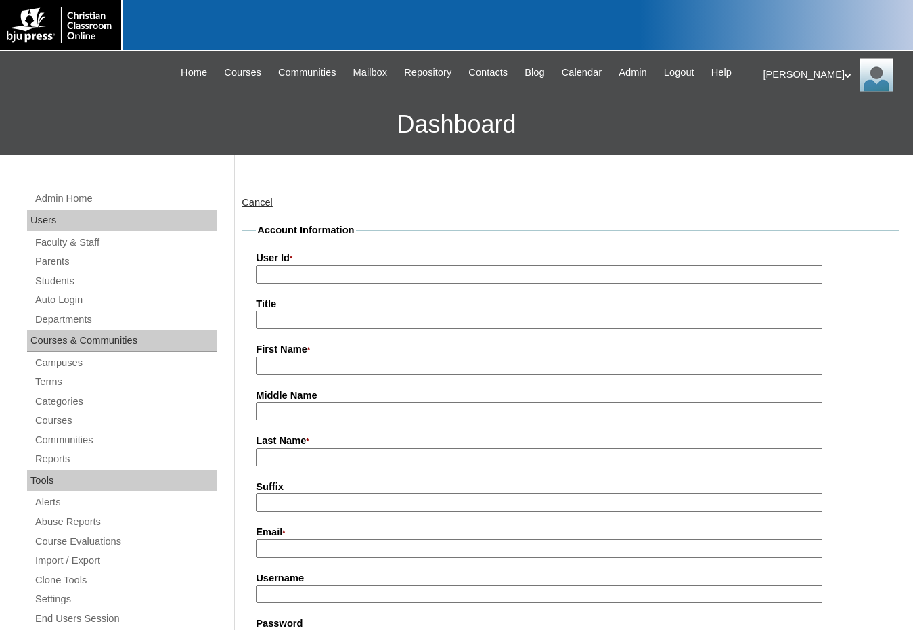
click at [309, 267] on input "User Id *" at bounding box center [539, 274] width 567 height 18
paste input "707463"
type input "707463TE2"
type input "Jonathan"
type input "Brinson"
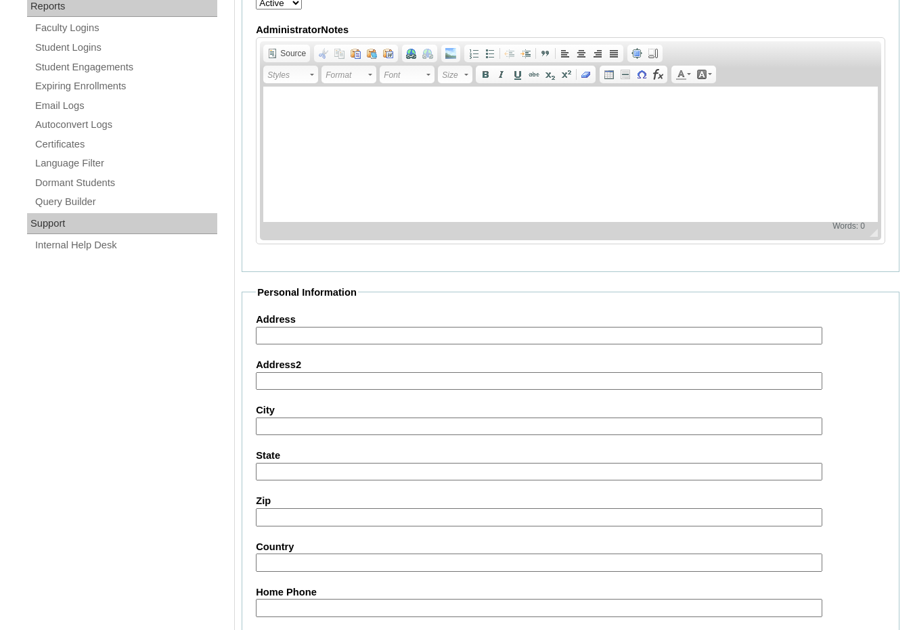
scroll to position [1199, 0]
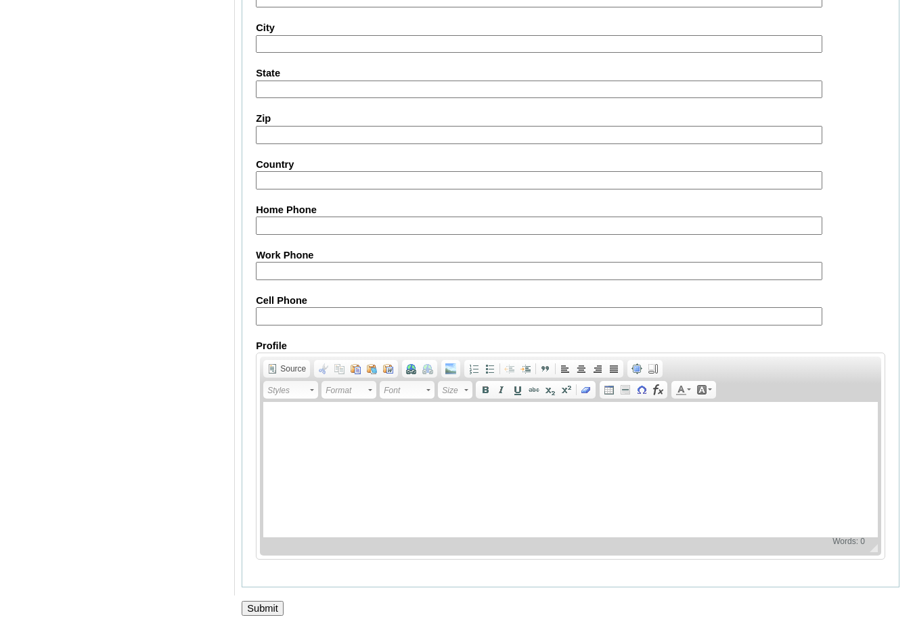
type input "j.brinson@ccafay.org"
click at [259, 613] on input "Submit" at bounding box center [263, 608] width 42 height 15
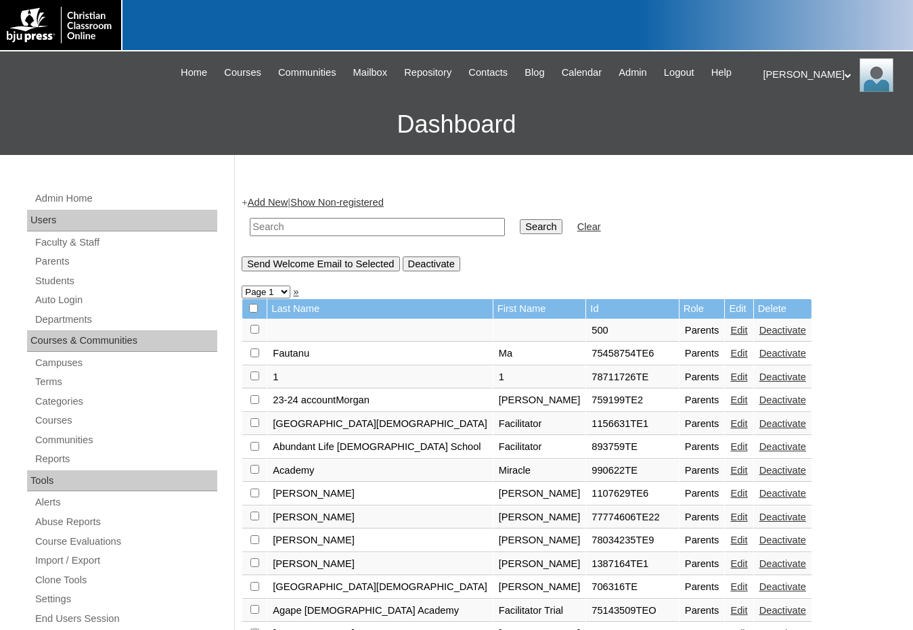
click at [292, 229] on input "text" at bounding box center [377, 227] width 255 height 18
paste input "707463"
type input "707463"
click at [520, 219] on input "Search" at bounding box center [541, 226] width 42 height 15
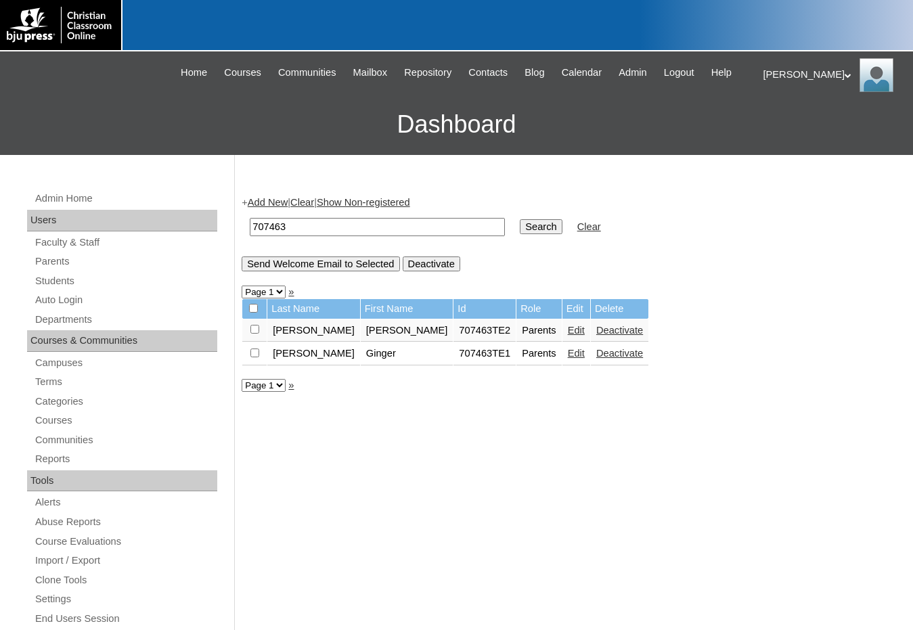
click at [257, 329] on input "checkbox" at bounding box center [254, 329] width 9 height 9
checkbox input "true"
click at [290, 270] on input "Send Welcome Email to Selected" at bounding box center [321, 264] width 158 height 15
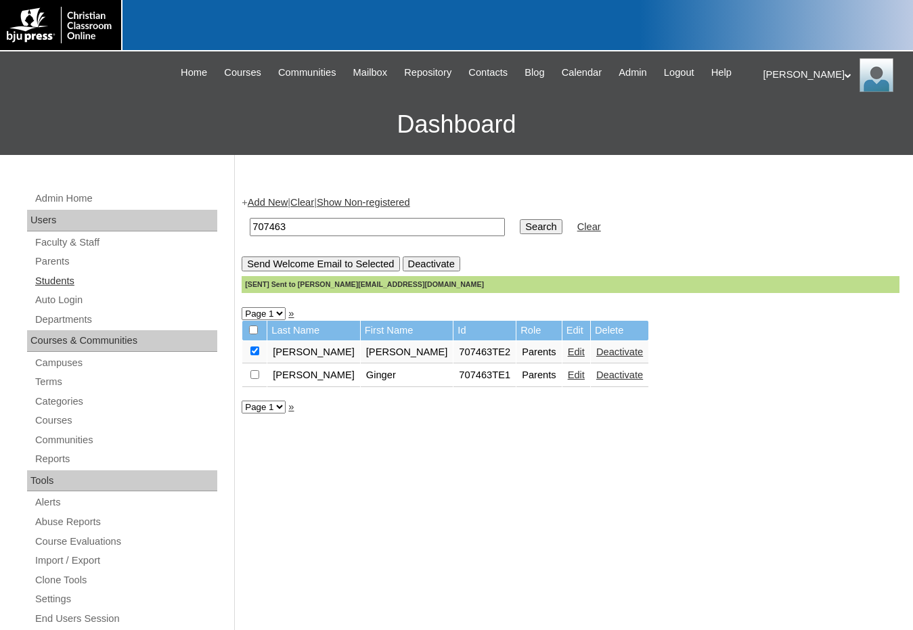
click at [74, 282] on link "Students" at bounding box center [125, 281] width 183 height 17
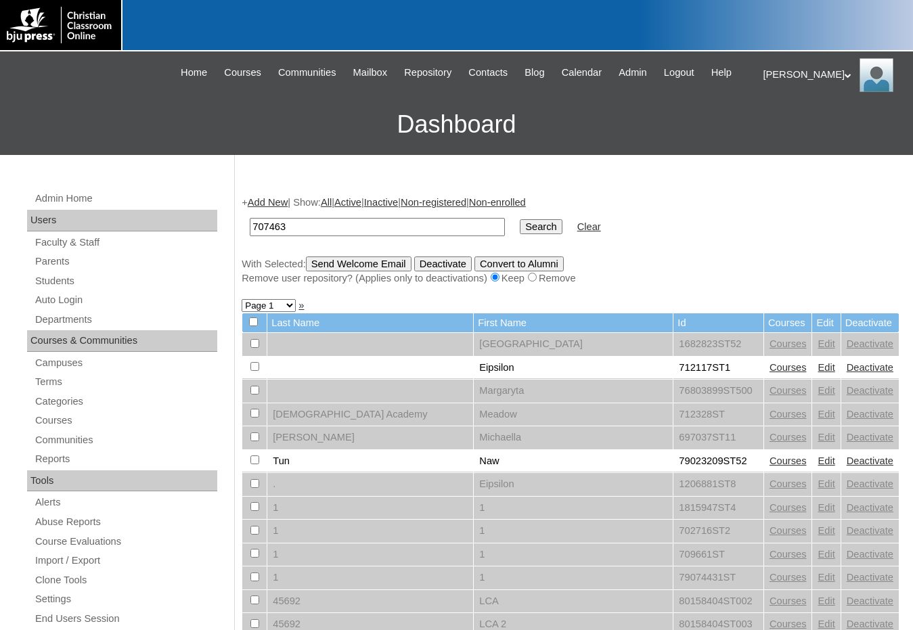
type input "707463"
click at [520, 219] on input "Search" at bounding box center [541, 226] width 42 height 15
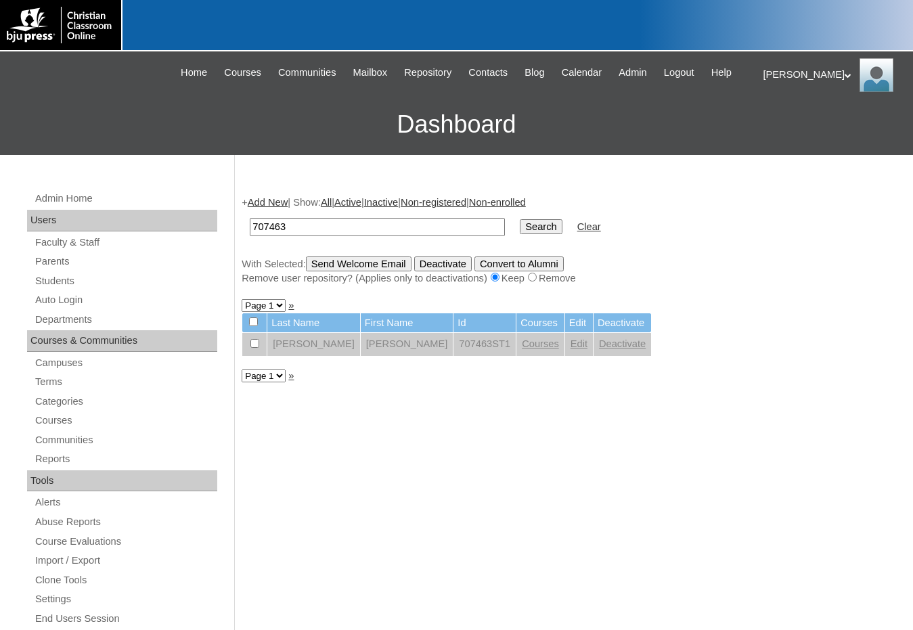
click at [269, 198] on link "Add New" at bounding box center [268, 202] width 40 height 11
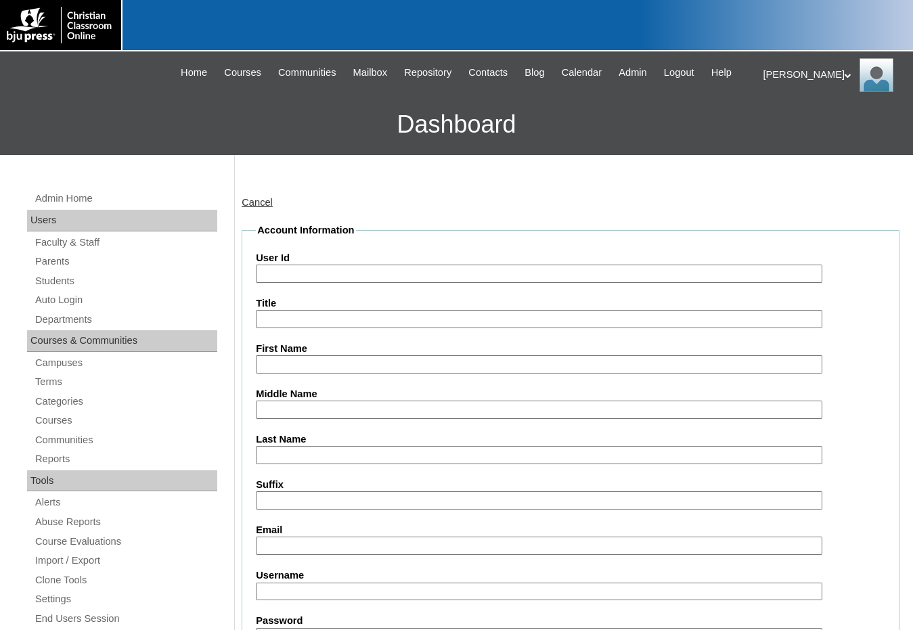
click at [315, 271] on input "User Id" at bounding box center [539, 274] width 567 height 18
paste input "707463"
type input "707463ST2"
type input "Mason"
type input "Keaton"
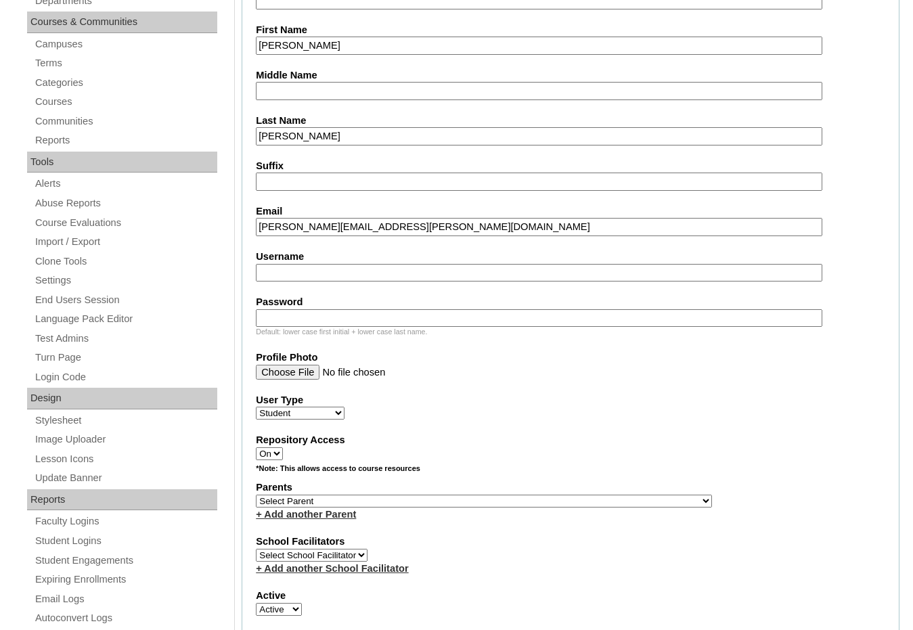
scroll to position [339, 0]
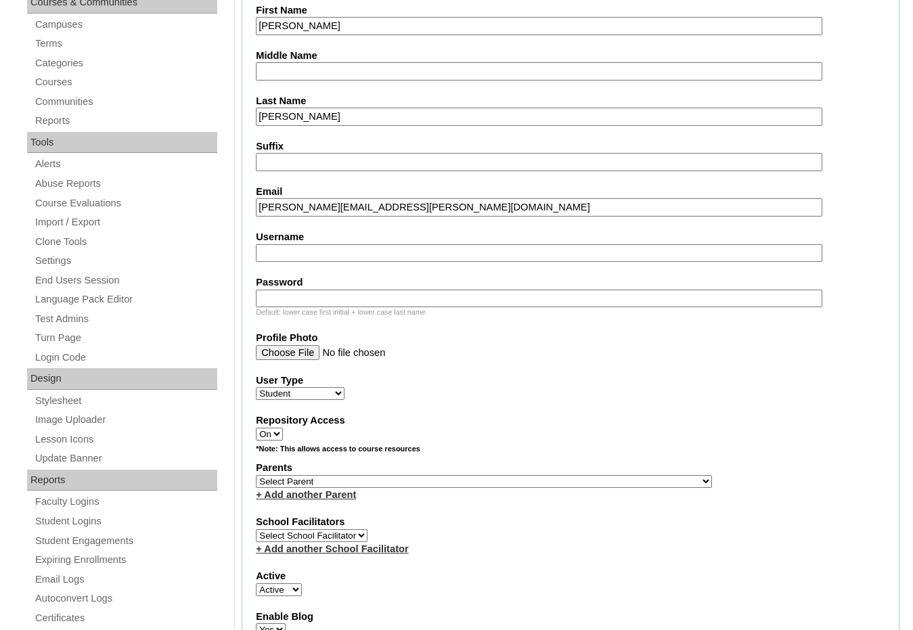
type input "mason.keaton@ccafay.org"
click at [551, 483] on select "Select Parent , Fautanu, Ma 1, 1 23-24 accountMorgan, Jason 6th Street Mennonit…" at bounding box center [484, 481] width 456 height 13
select select "37424"
click at [570, 481] on div "Parents Select Parent , Fautanu, Ma 1, 1 23-24 accountMorgan, Jason 6th Street …" at bounding box center [571, 481] width 630 height 41
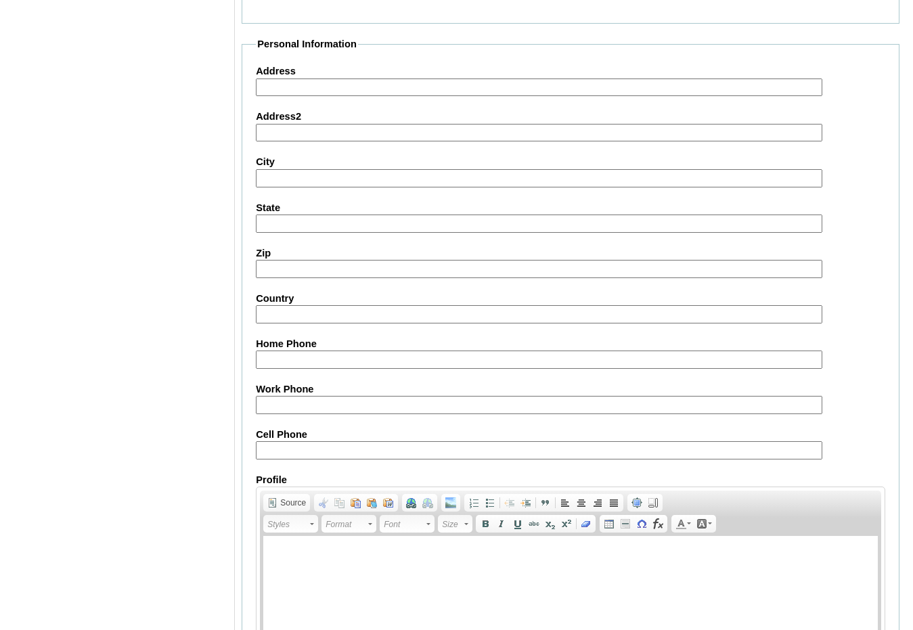
scroll to position [1430, 0]
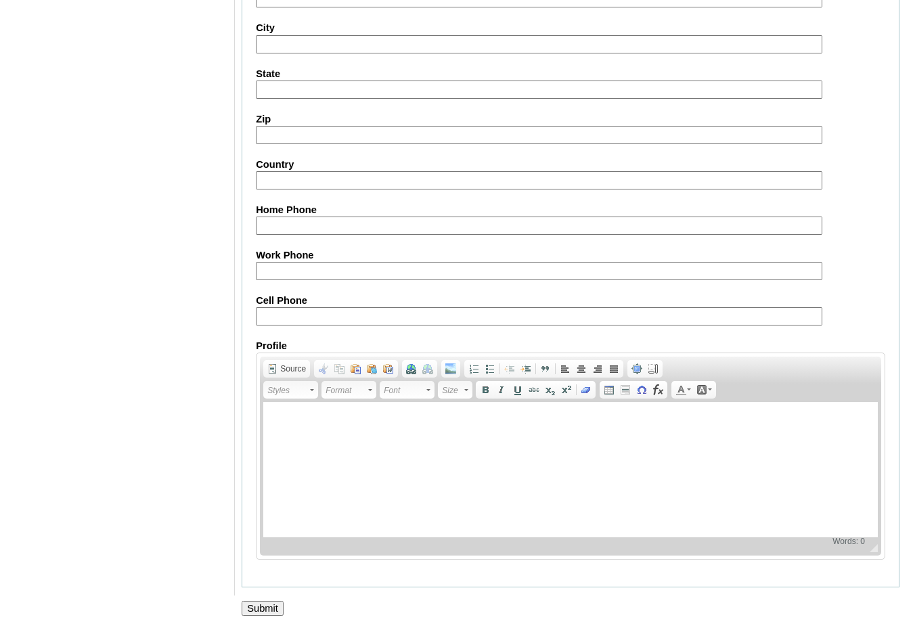
click at [274, 603] on input "Submit" at bounding box center [263, 608] width 42 height 15
